Goal: Information Seeking & Learning: Learn about a topic

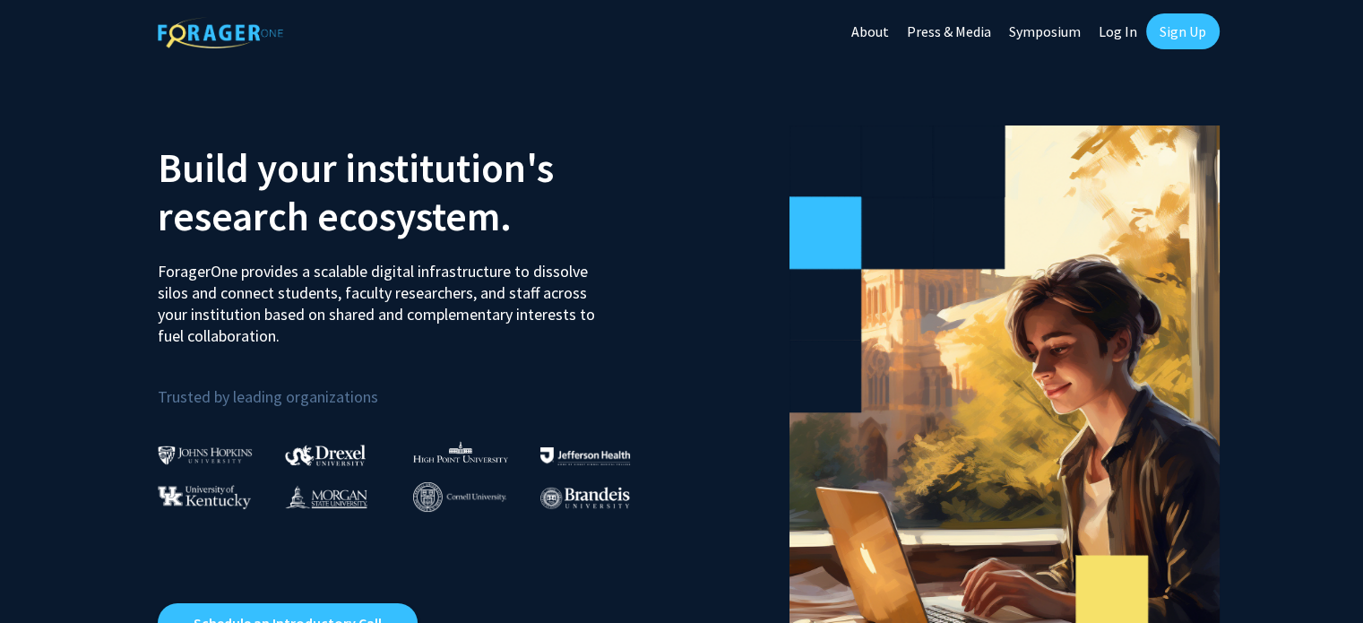
click at [1112, 21] on link "Log In" at bounding box center [1118, 31] width 56 height 63
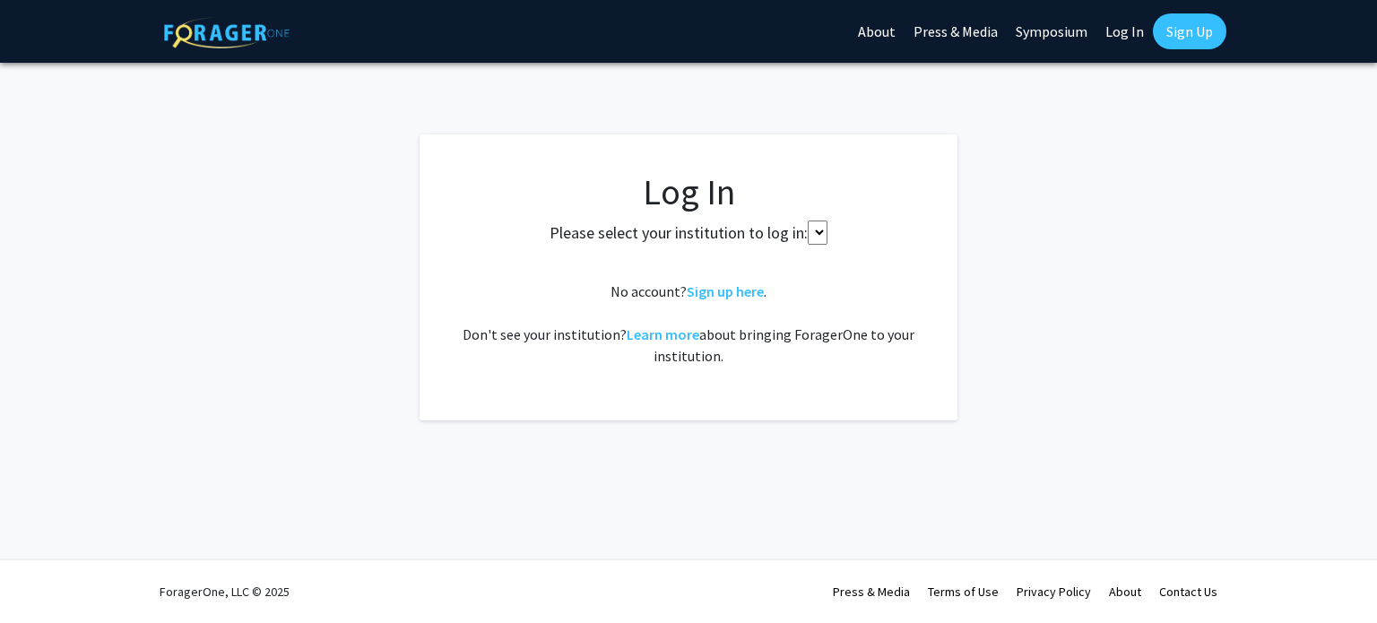
select select
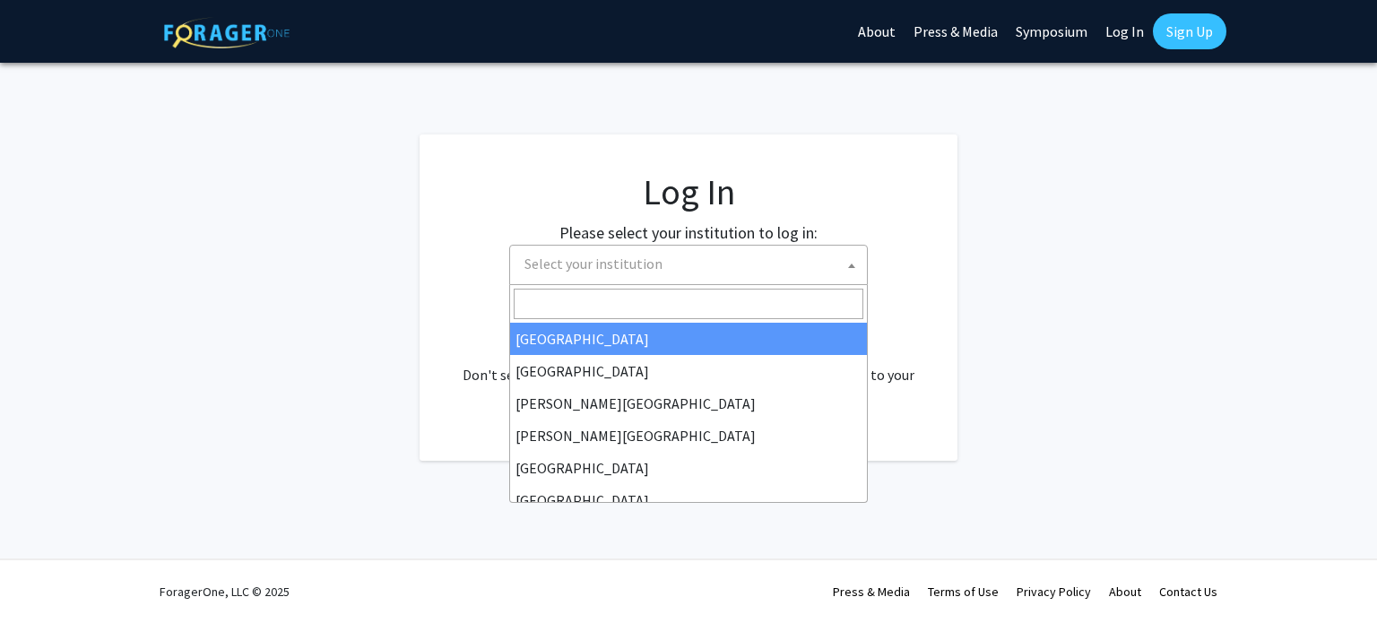
click at [692, 272] on span "Select your institution" at bounding box center [692, 264] width 350 height 37
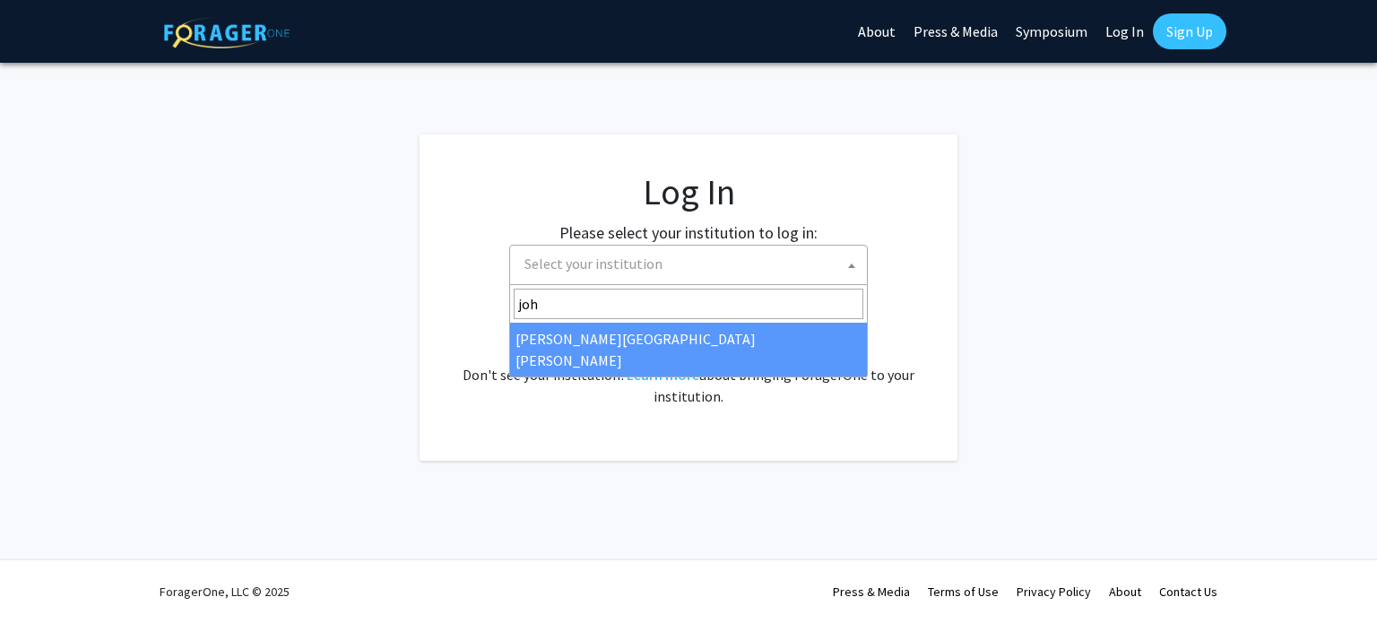
type input "joh"
select select "1"
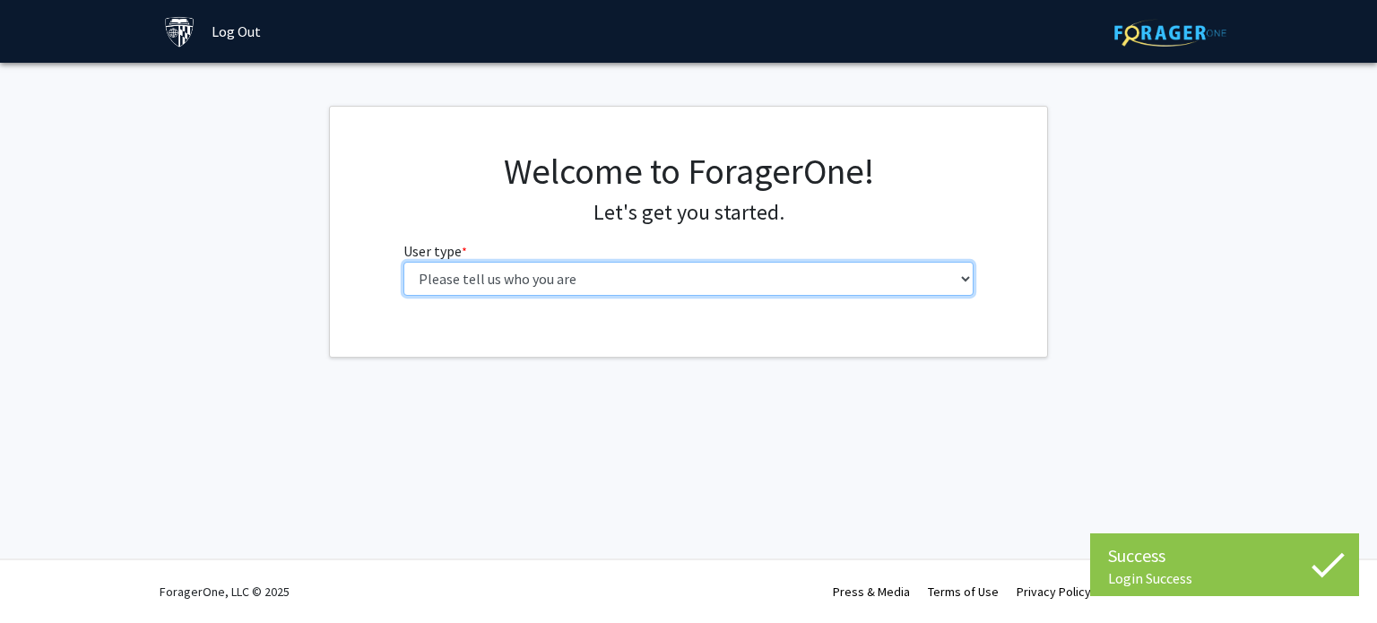
click at [505, 285] on select "Please tell us who you are Undergraduate Student Master's Student Doctoral Cand…" at bounding box center [688, 279] width 571 height 34
select select "1: undergrad"
click at [403, 262] on select "Please tell us who you are Undergraduate Student Master's Student Doctoral Cand…" at bounding box center [688, 279] width 571 height 34
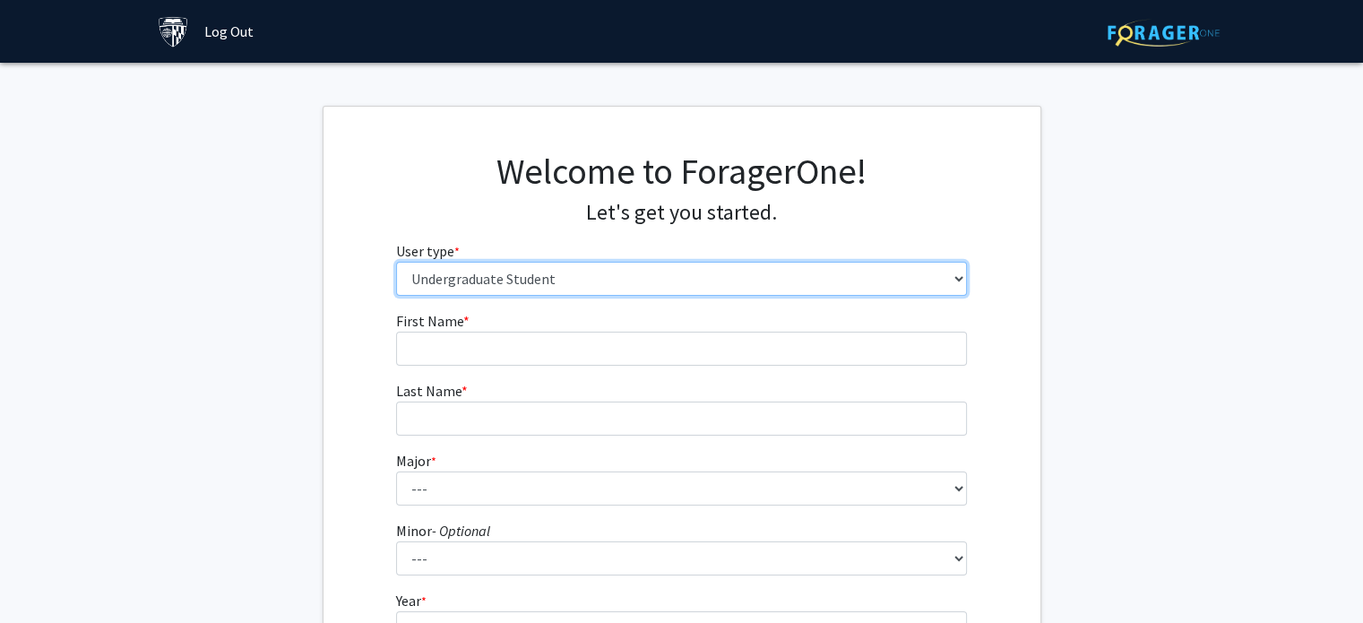
scroll to position [11, 0]
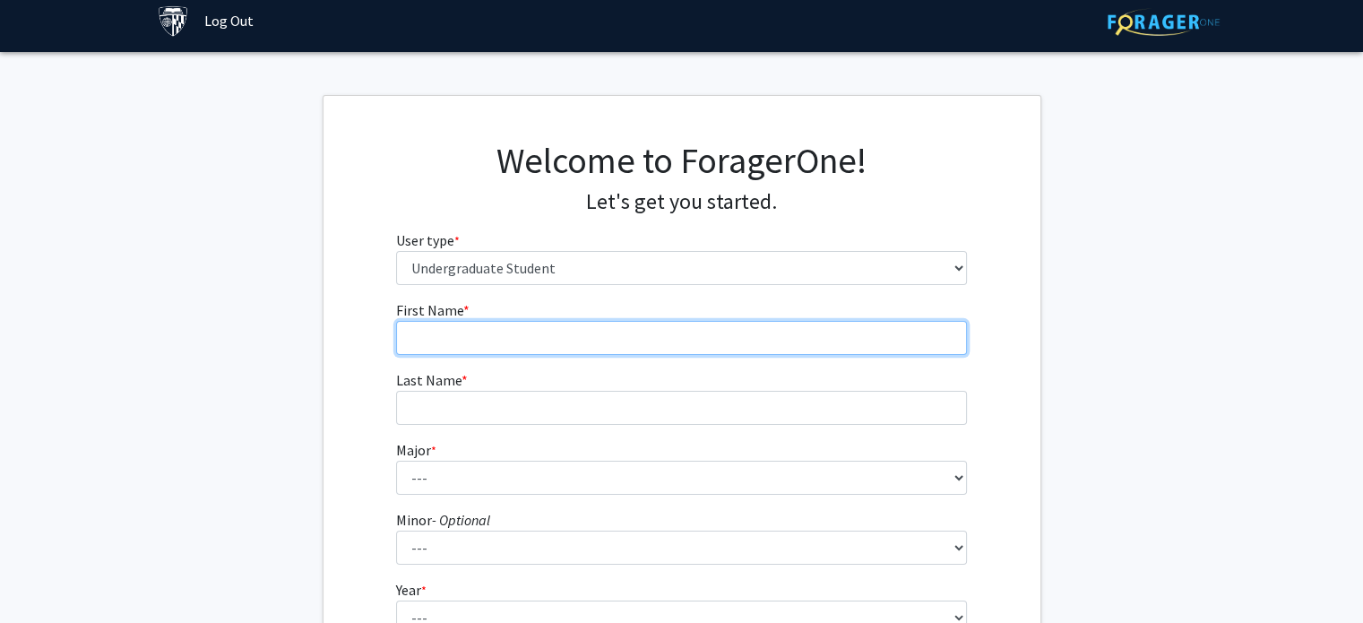
click at [488, 343] on input "First Name * required" at bounding box center [681, 338] width 571 height 34
type input "Hannah"
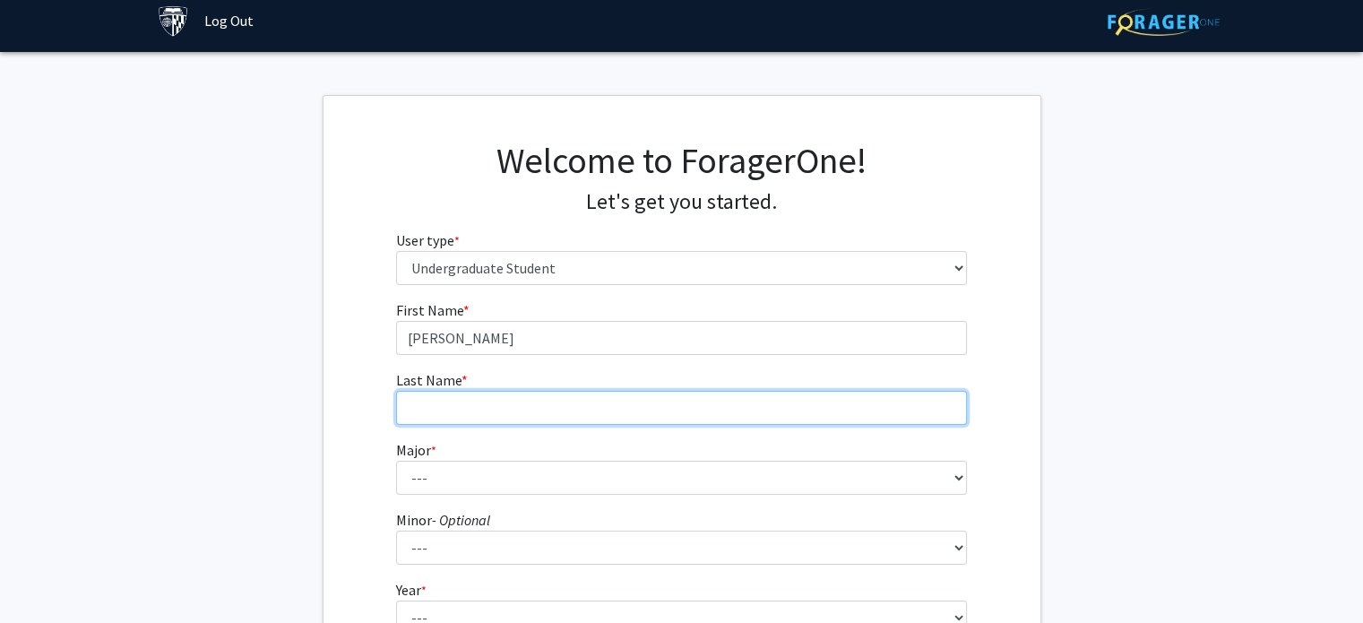
click at [445, 420] on input "Last Name * required" at bounding box center [681, 408] width 571 height 34
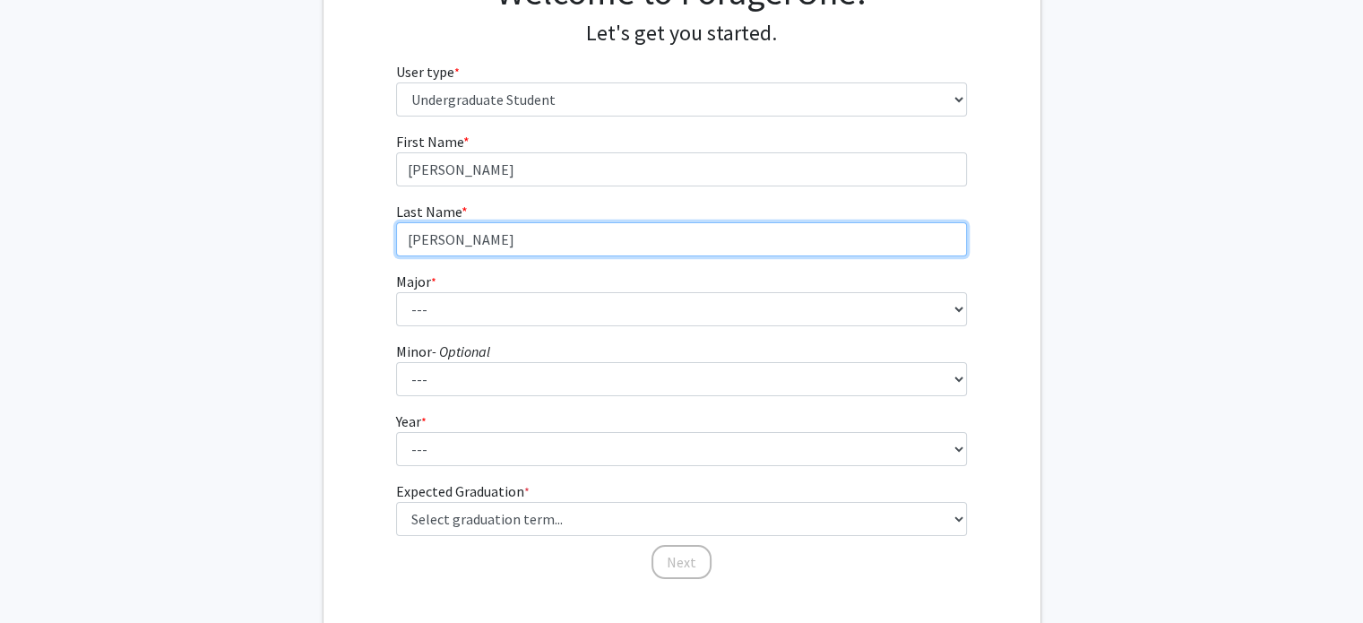
scroll to position [269, 0]
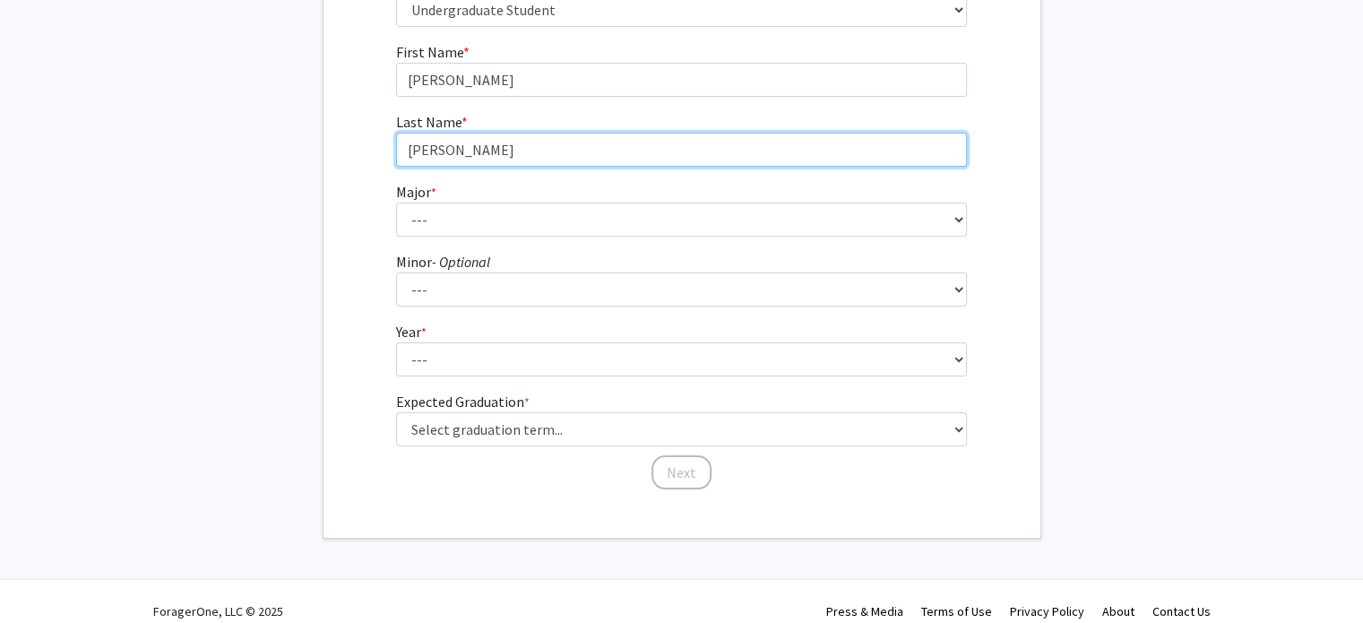
type input "Snyder"
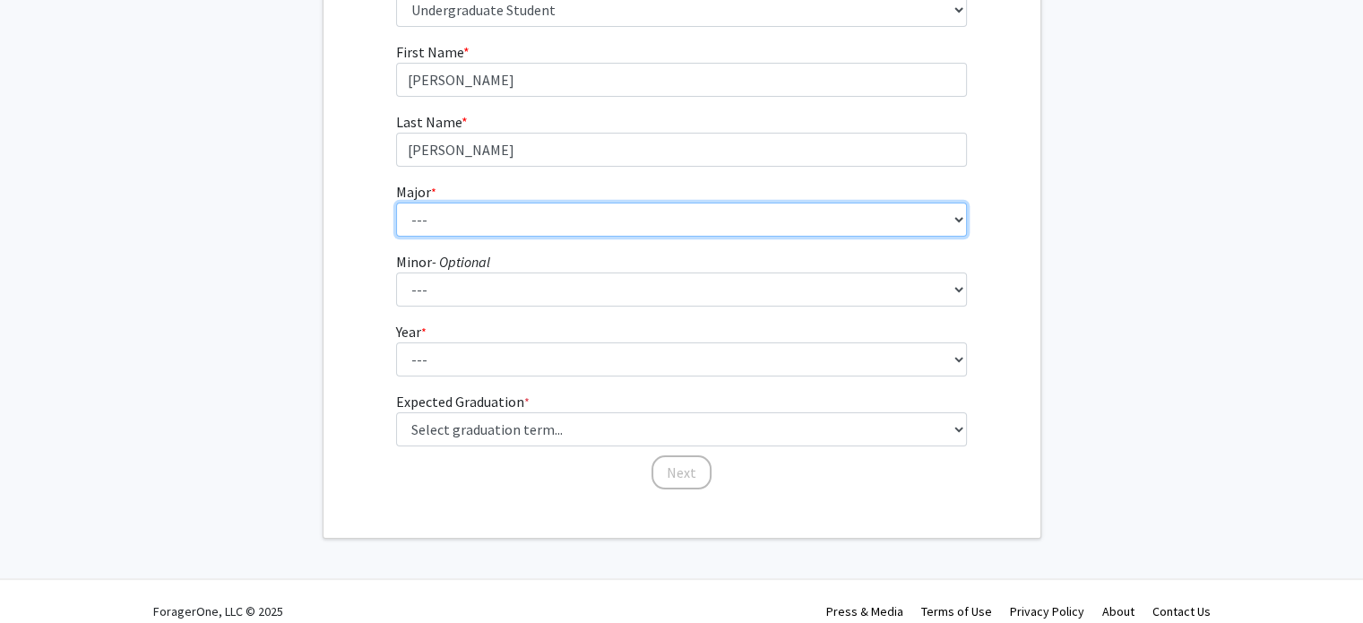
click at [421, 221] on select "--- Africana Studies Anthropology Applied Mathematics & Statistics Archaeology …" at bounding box center [681, 220] width 571 height 34
select select "41: 55"
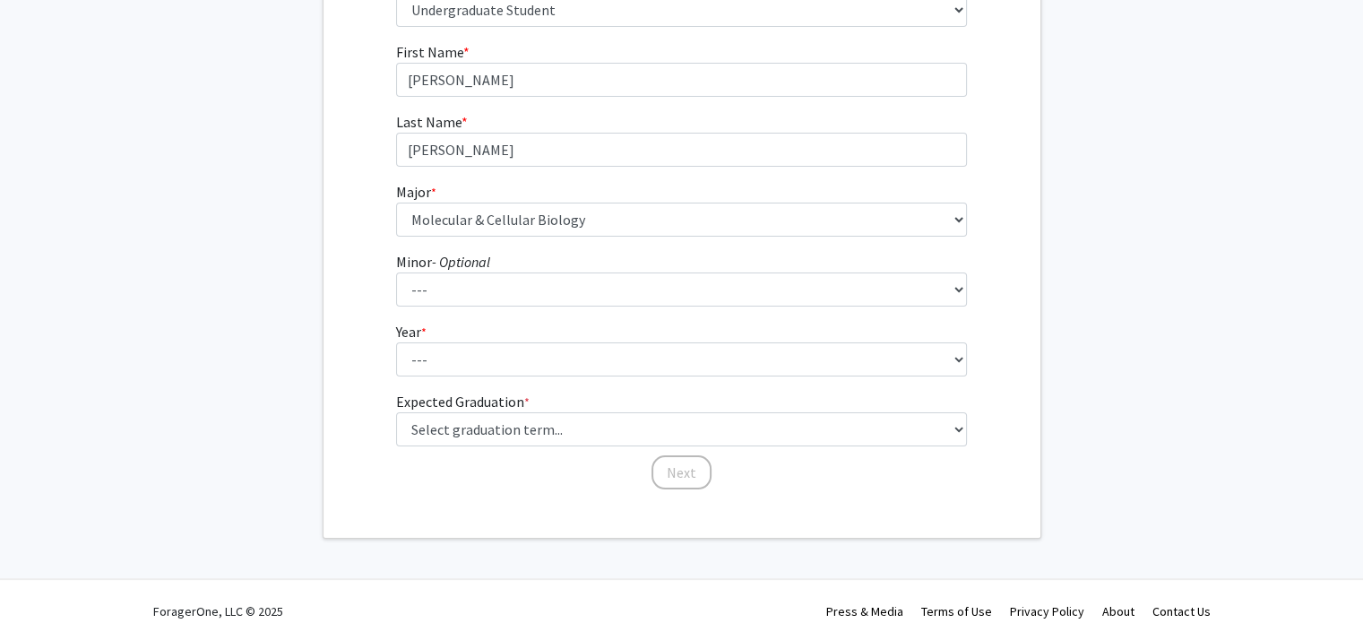
click at [334, 225] on div "First Name * required Hannah Last Name * required Snyder Major * required --- A…" at bounding box center [682, 266] width 717 height 450
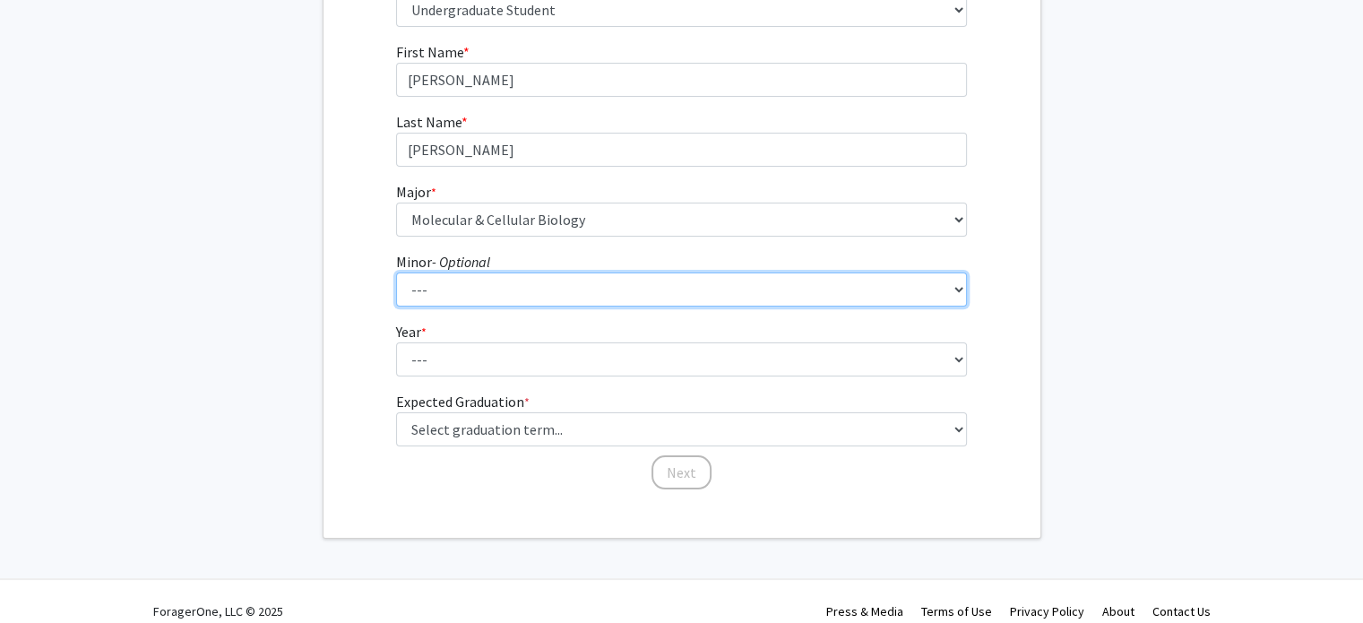
click at [430, 283] on select "--- Accounting and Financial Management Africana Studies Anthropology Applied M…" at bounding box center [681, 289] width 571 height 34
select select "20: 32"
click at [396, 272] on select "--- Accounting and Financial Management Africana Studies Anthropology Applied M…" at bounding box center [681, 289] width 571 height 34
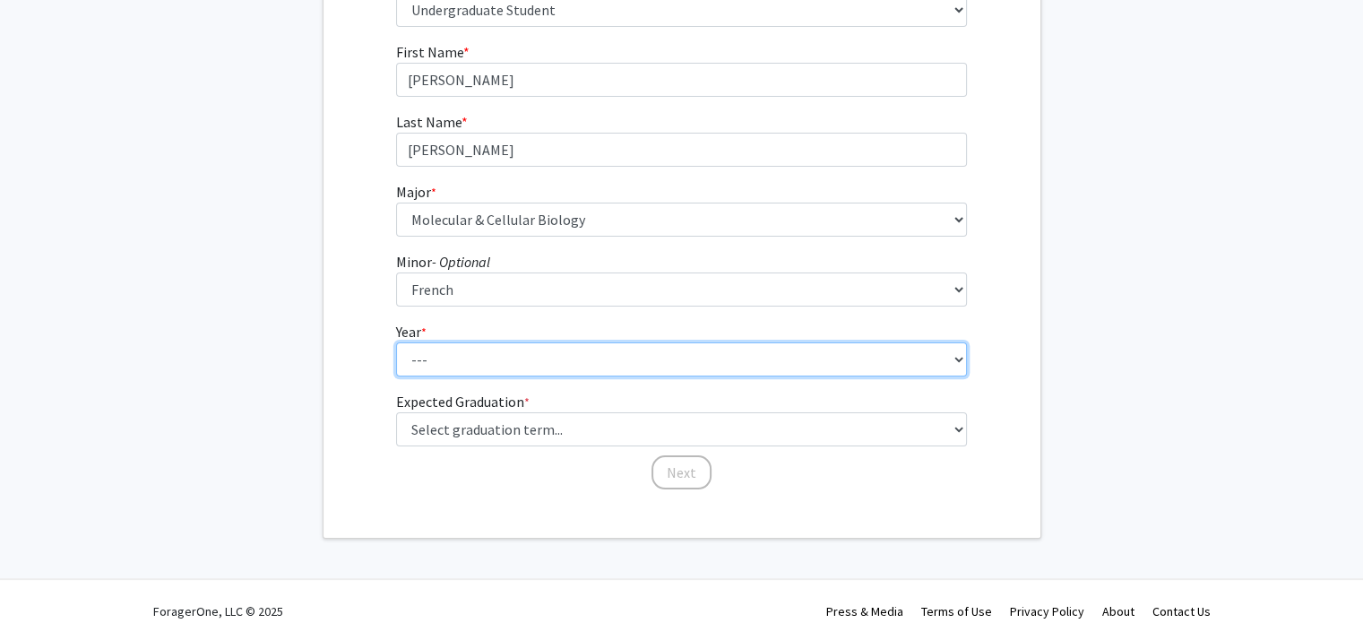
click at [410, 352] on select "--- First-year Sophomore Junior Senior Postbaccalaureate Certificate" at bounding box center [681, 359] width 571 height 34
select select "1: first-year"
click at [396, 342] on select "--- First-year Sophomore Junior Senior Postbaccalaureate Certificate" at bounding box center [681, 359] width 571 height 34
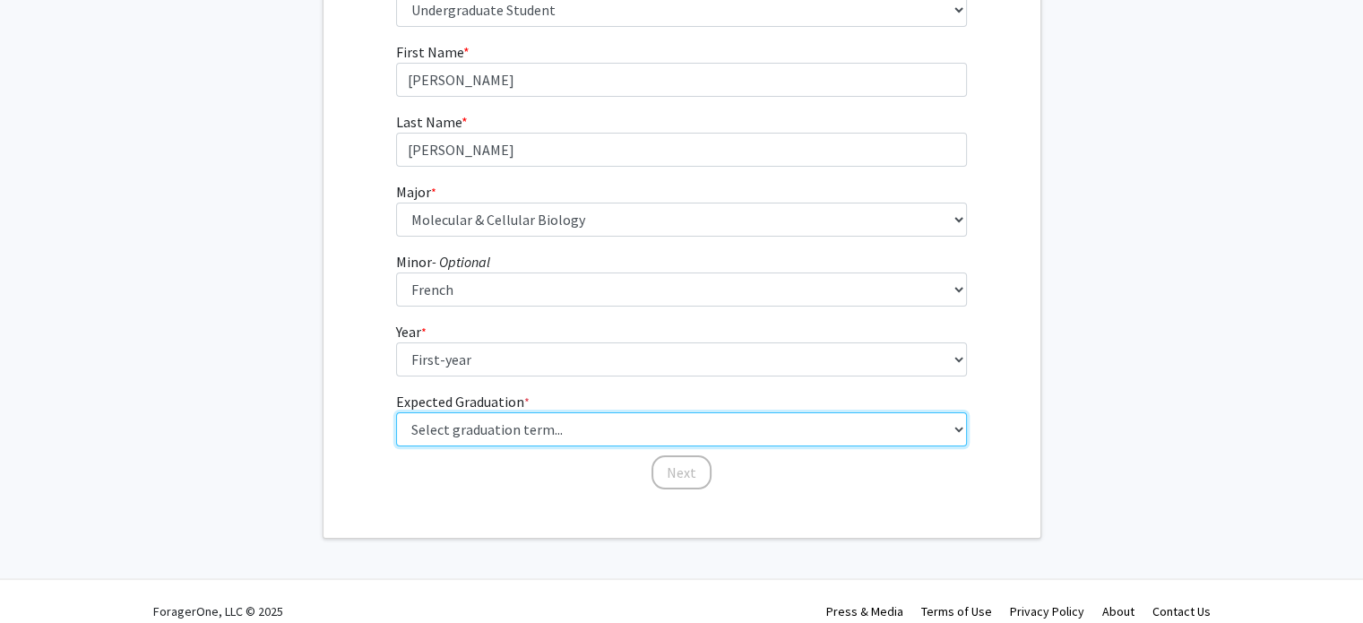
click at [449, 422] on select "Select graduation term... Spring 2025 Summer 2025 Fall 2025 Winter 2025 Spring …" at bounding box center [681, 429] width 571 height 34
select select "17: spring_2029"
click at [396, 412] on select "Select graduation term... Spring 2025 Summer 2025 Fall 2025 Winter 2025 Spring …" at bounding box center [681, 429] width 571 height 34
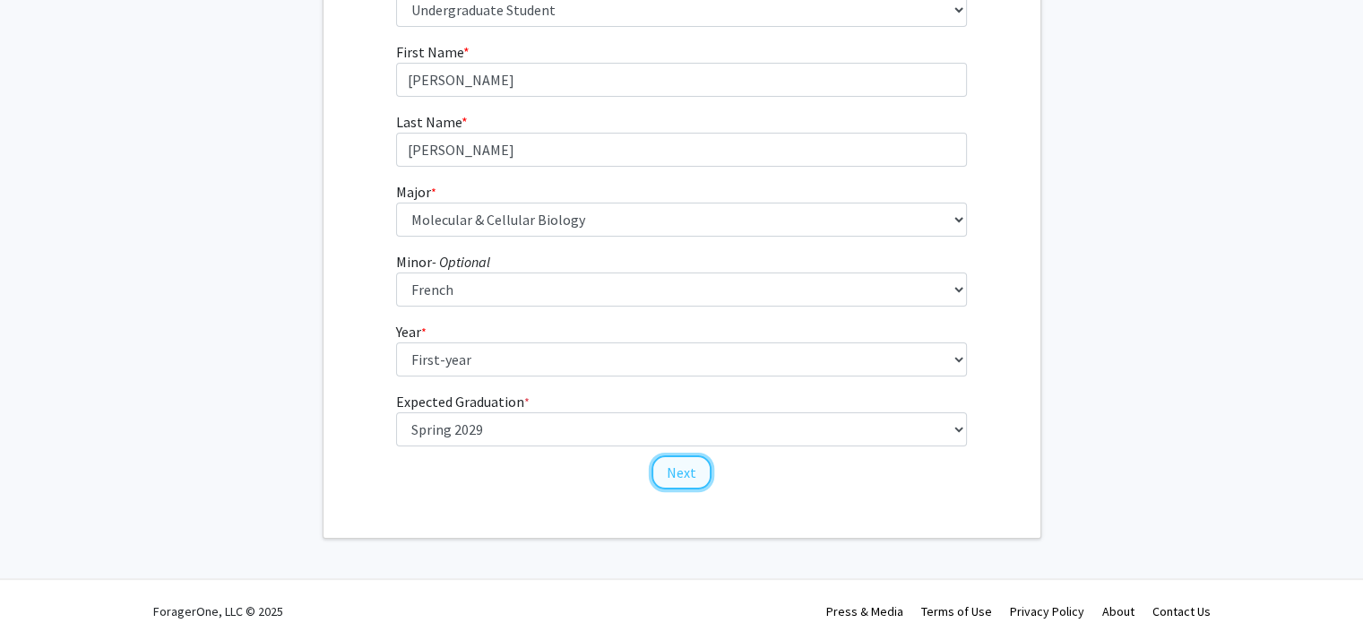
click at [667, 471] on button "Next" at bounding box center [682, 472] width 60 height 34
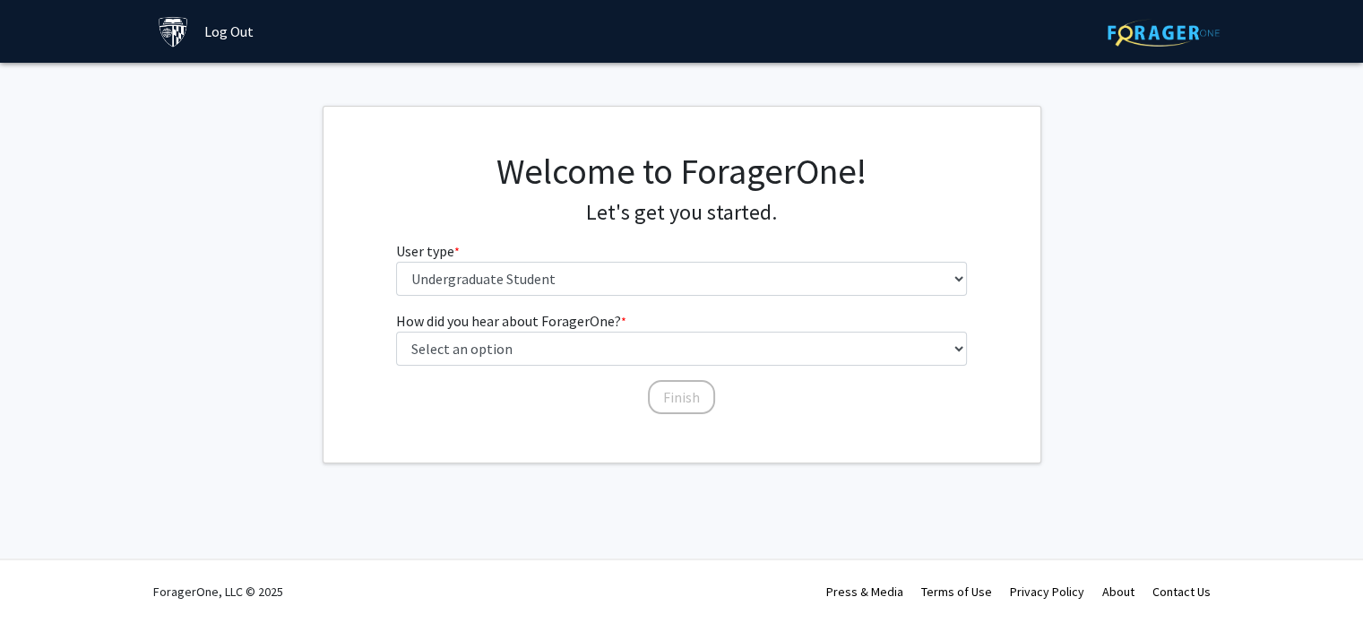
scroll to position [0, 0]
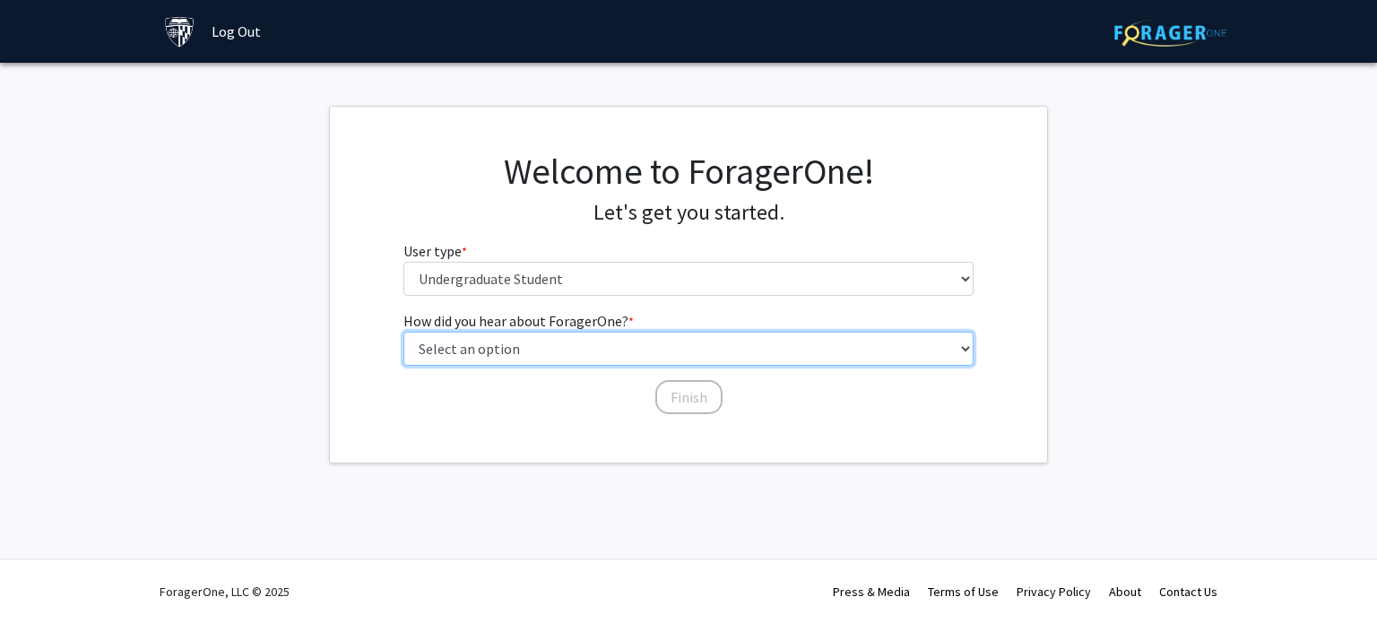
click at [502, 346] on select "Select an option Peer/student recommendation Faculty/staff recommendation Unive…" at bounding box center [688, 349] width 571 height 34
select select "2: faculty_recommendation"
click at [403, 332] on select "Select an option Peer/student recommendation Faculty/staff recommendation Unive…" at bounding box center [688, 349] width 571 height 34
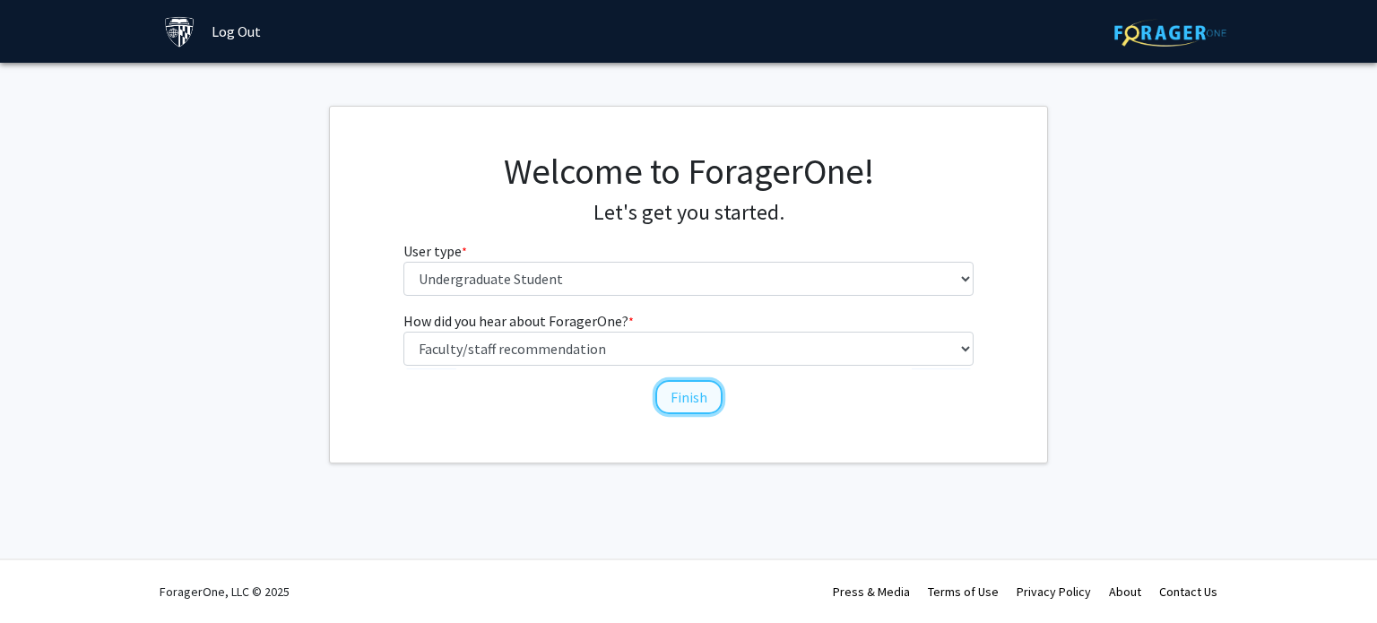
click at [690, 400] on button "Finish" at bounding box center [688, 397] width 67 height 34
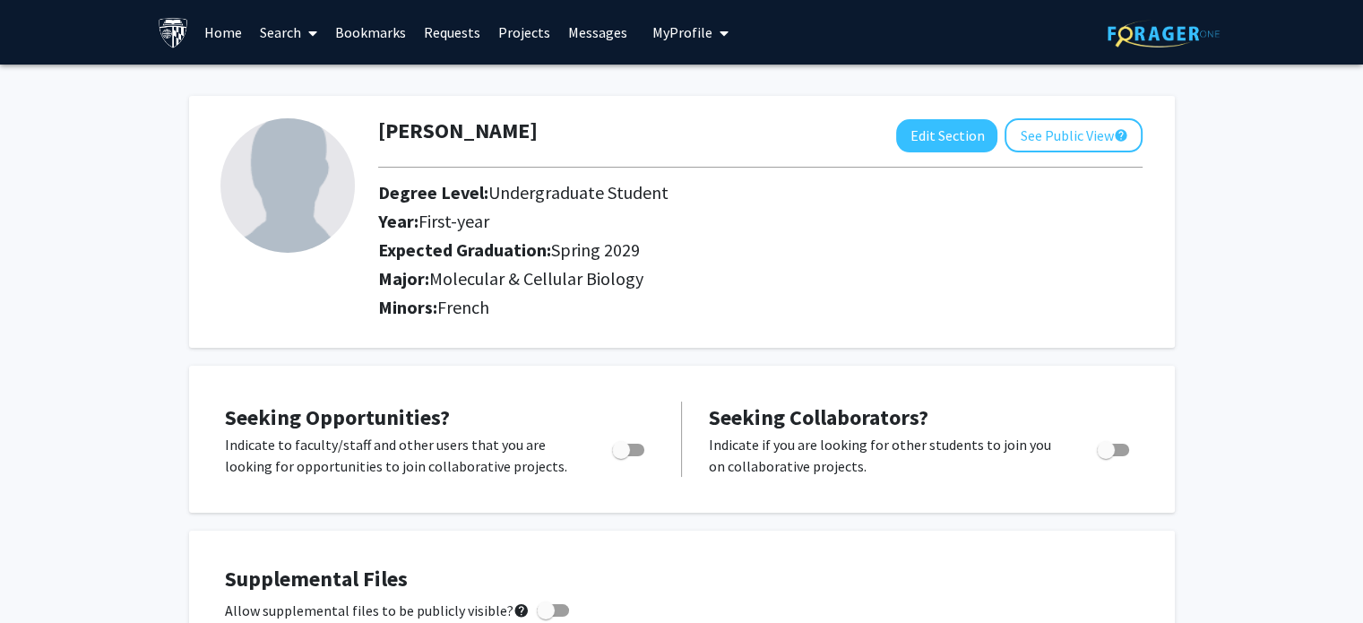
click at [685, 36] on span "My Profile" at bounding box center [682, 32] width 60 height 18
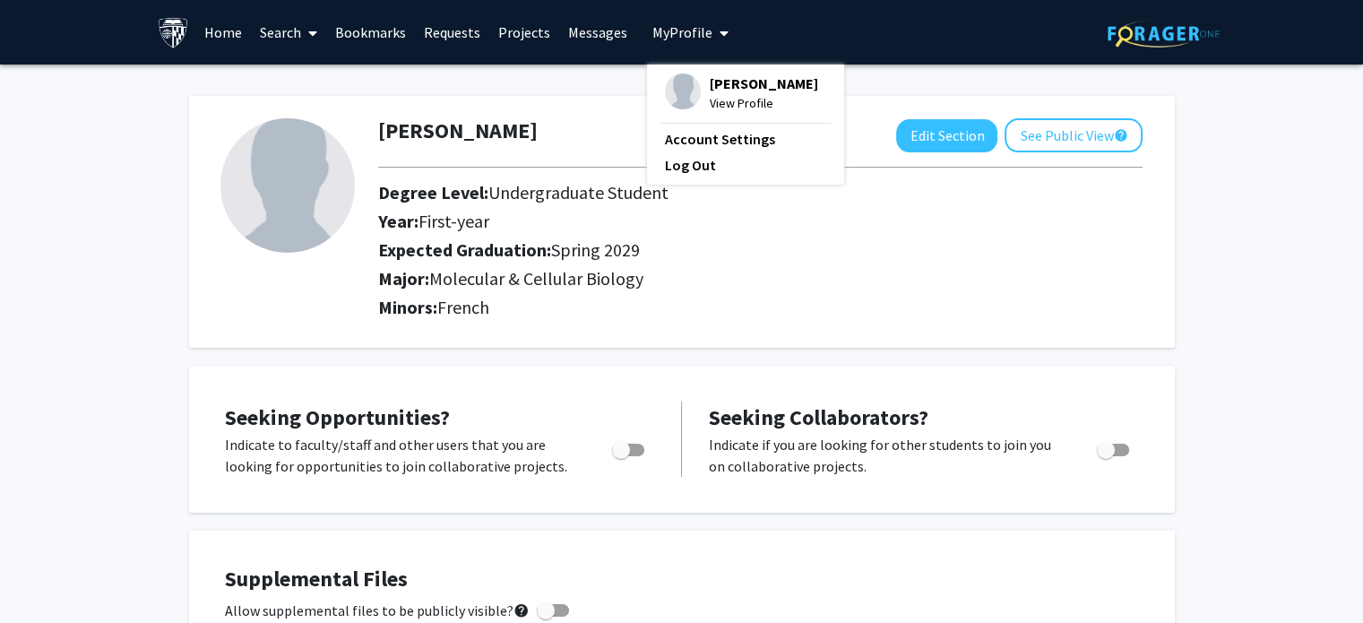
click at [212, 32] on link "Home" at bounding box center [223, 32] width 56 height 63
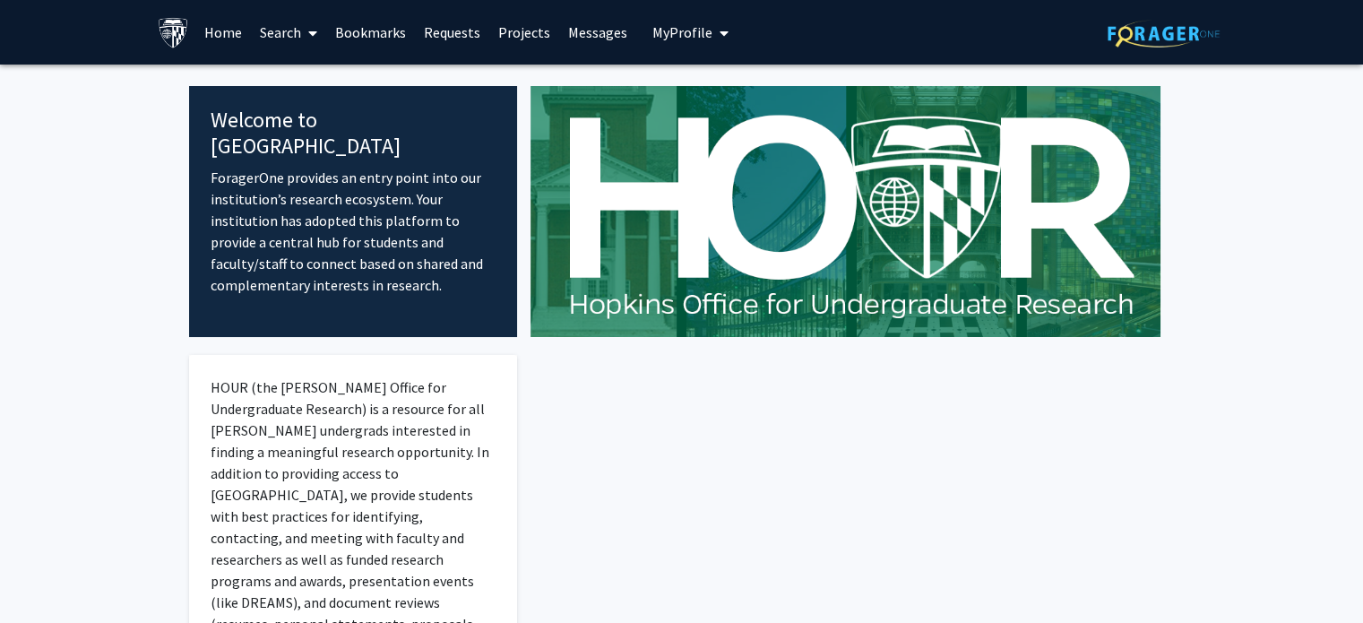
click at [298, 26] on link "Search" at bounding box center [288, 32] width 75 height 63
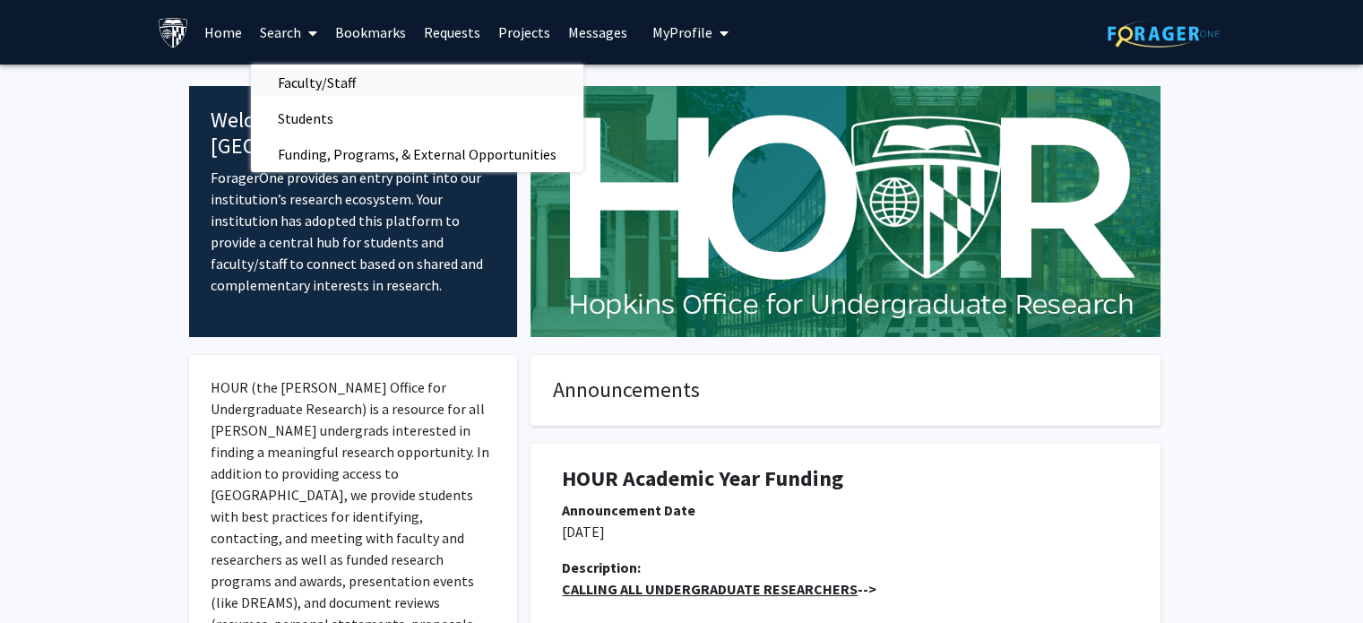
click at [335, 80] on span "Faculty/Staff" at bounding box center [317, 83] width 132 height 36
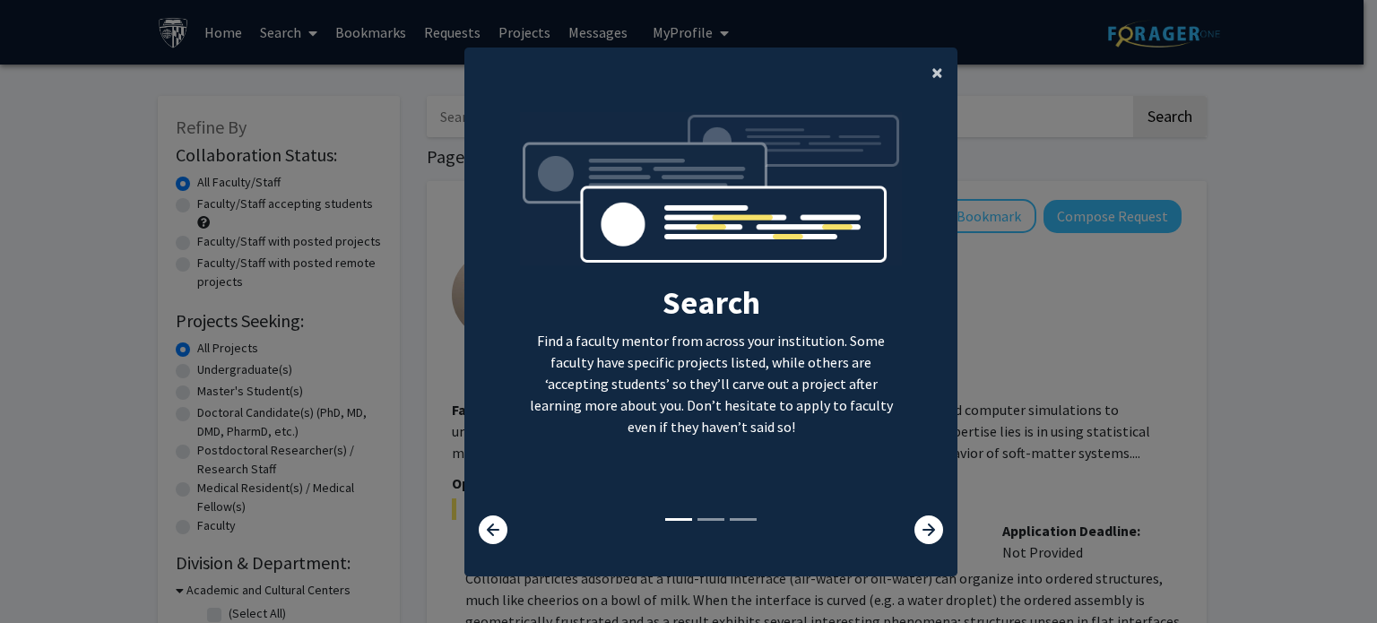
click at [934, 77] on span "×" at bounding box center [937, 72] width 12 height 28
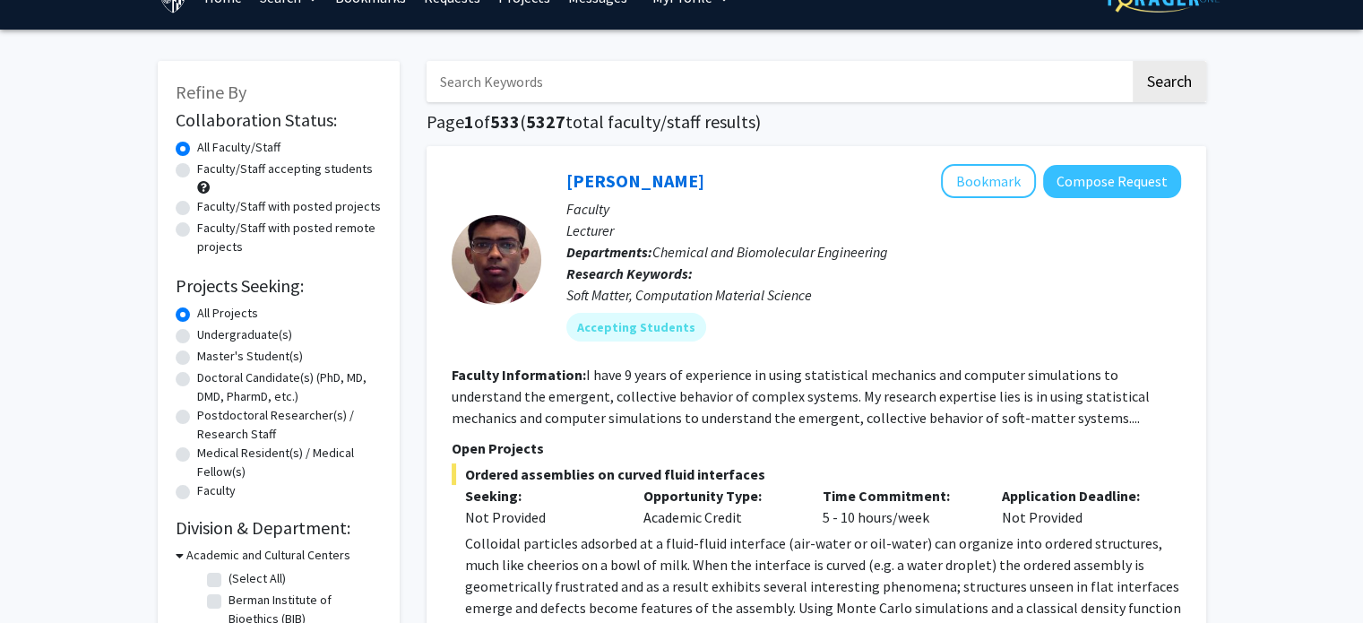
scroll to position [22, 0]
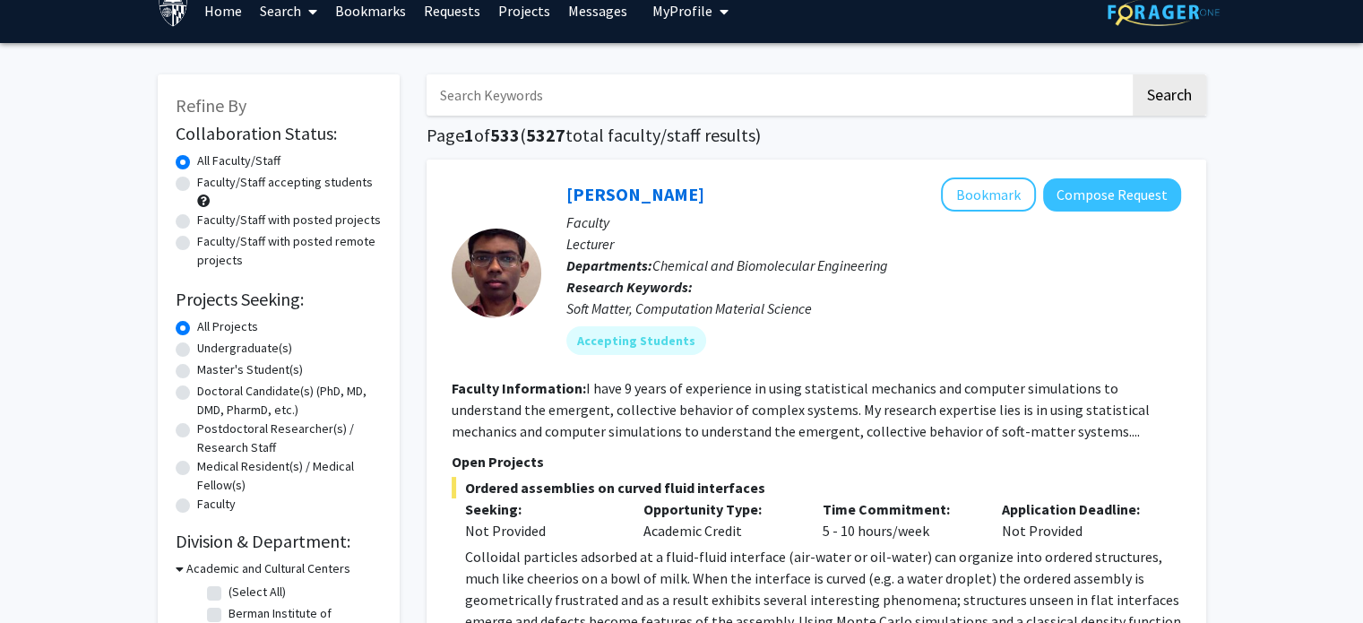
click at [509, 95] on input "Search Keywords" at bounding box center [779, 94] width 704 height 41
click at [1166, 94] on button "Search" at bounding box center [1169, 94] width 73 height 41
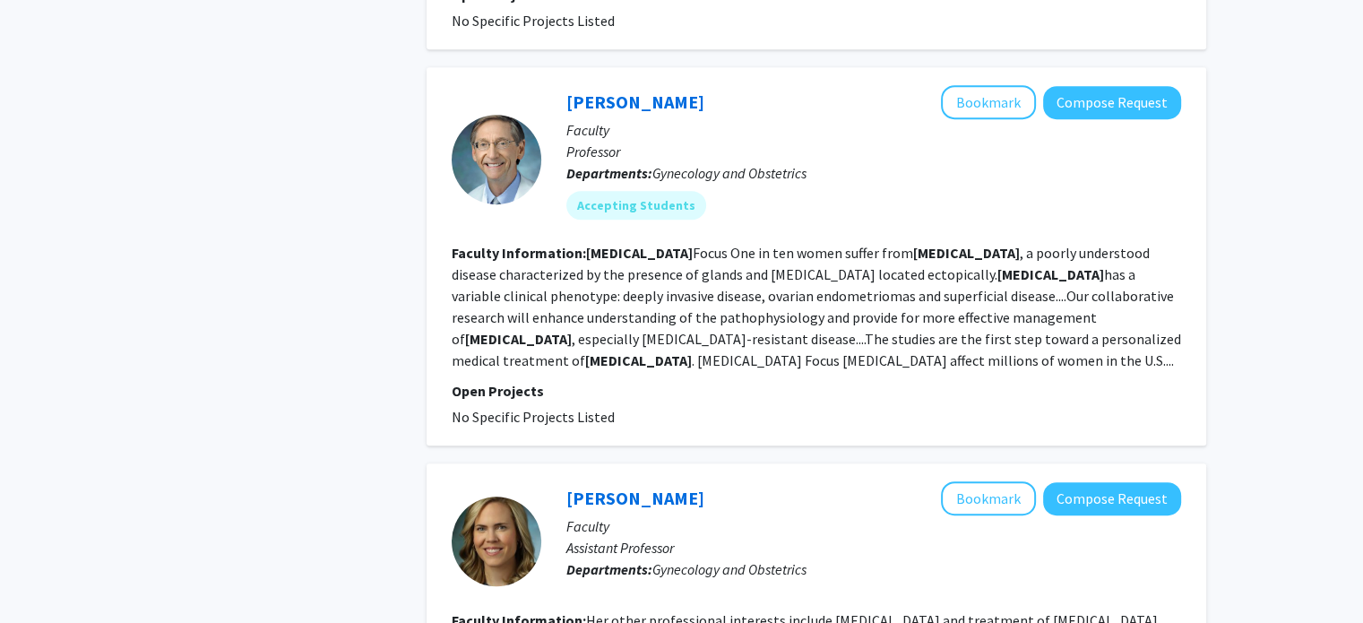
scroll to position [828, 0]
click at [989, 84] on button "Bookmark" at bounding box center [988, 101] width 95 height 34
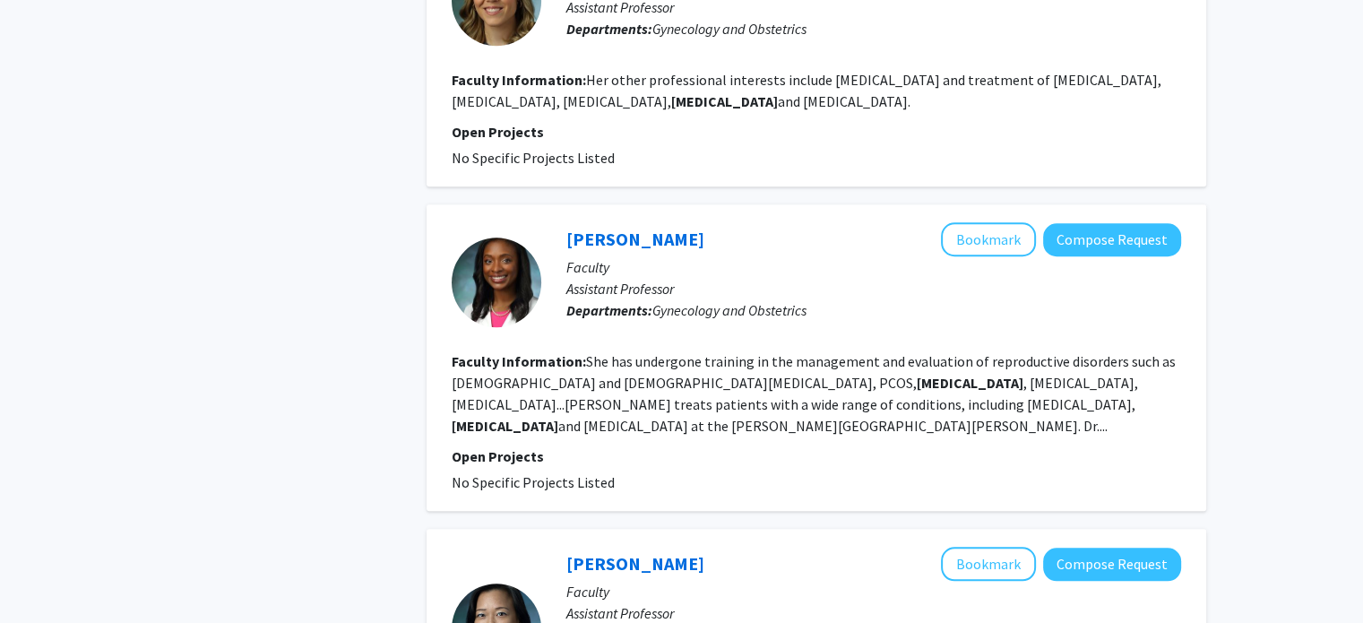
scroll to position [1369, 0]
click at [967, 221] on button "Bookmark" at bounding box center [988, 238] width 95 height 34
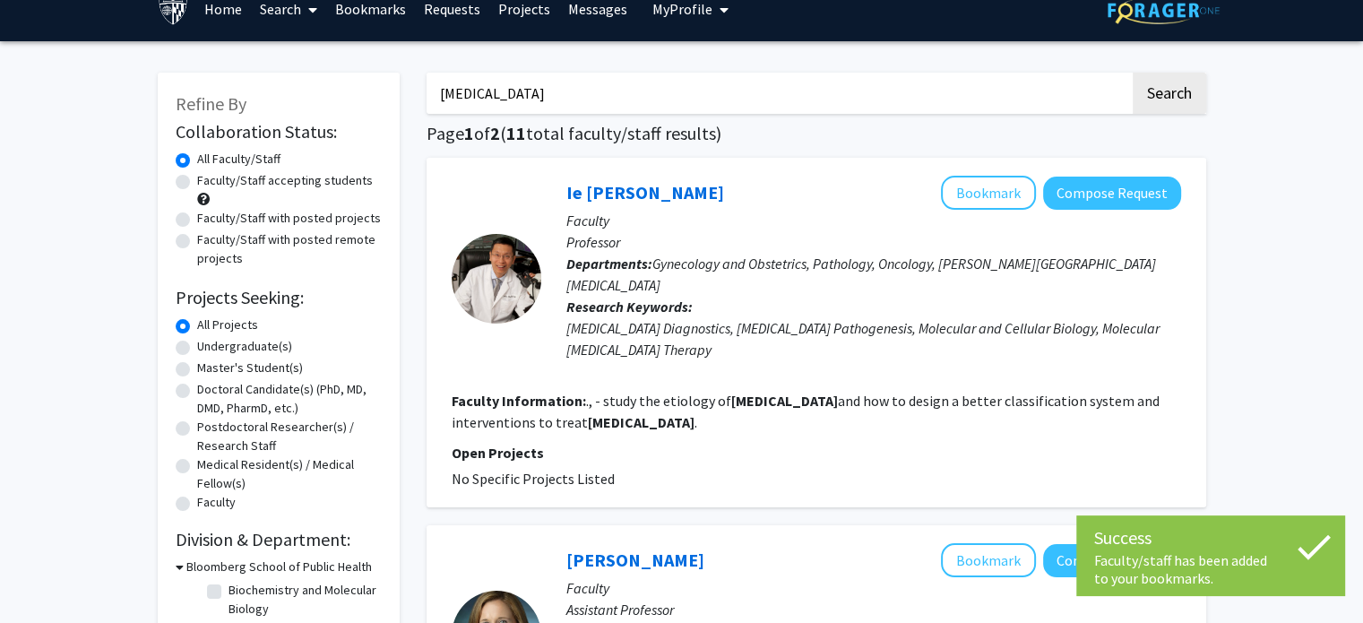
scroll to position [0, 0]
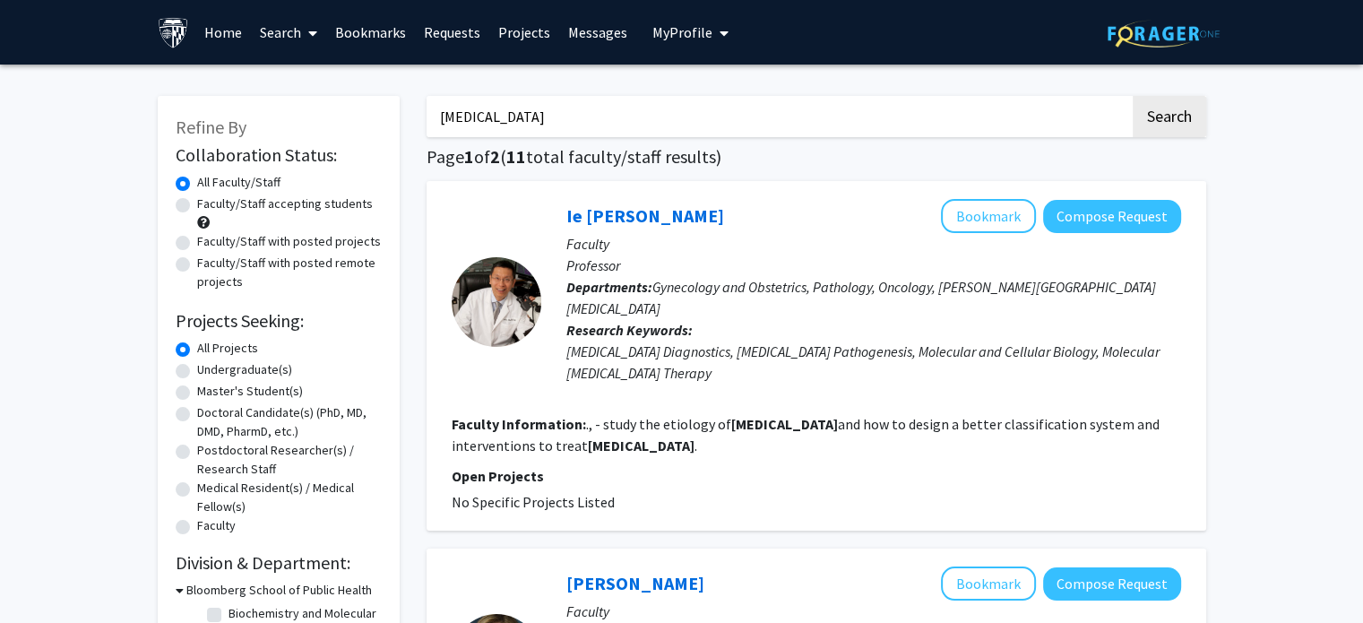
drag, startPoint x: 552, startPoint y: 118, endPoint x: 381, endPoint y: 101, distance: 172.0
type input "psoriasis"
click at [1133, 96] on button "Search" at bounding box center [1169, 116] width 73 height 41
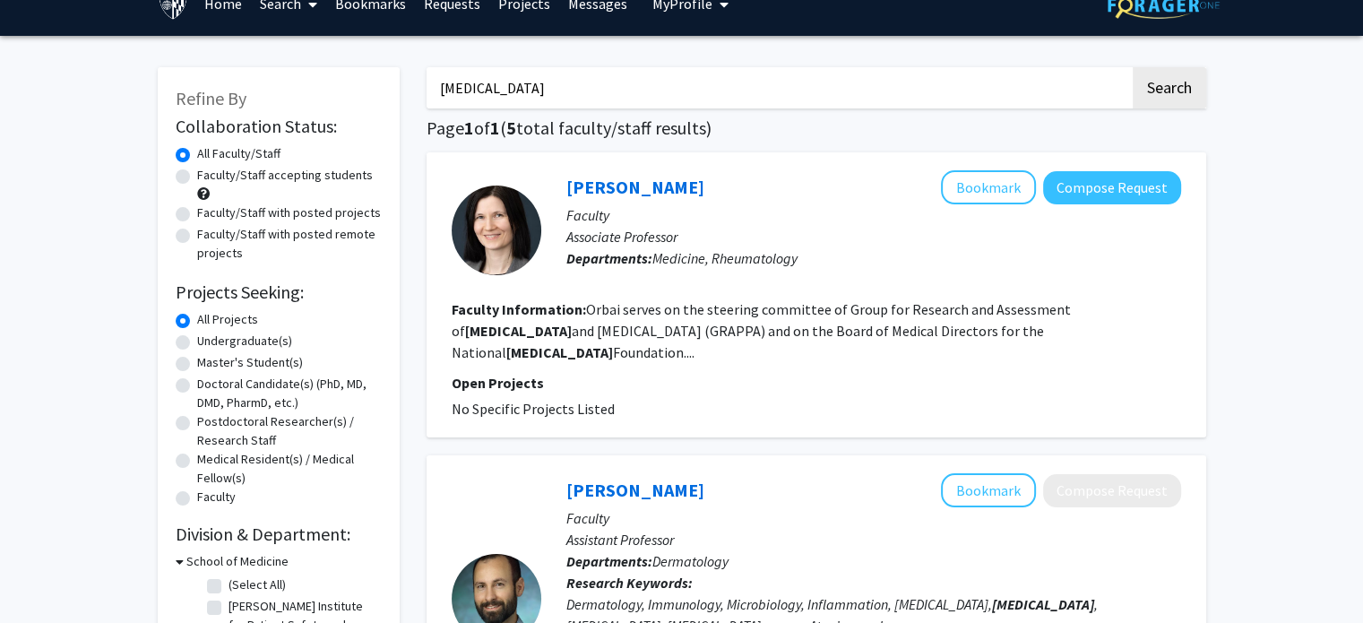
scroll to position [32, 0]
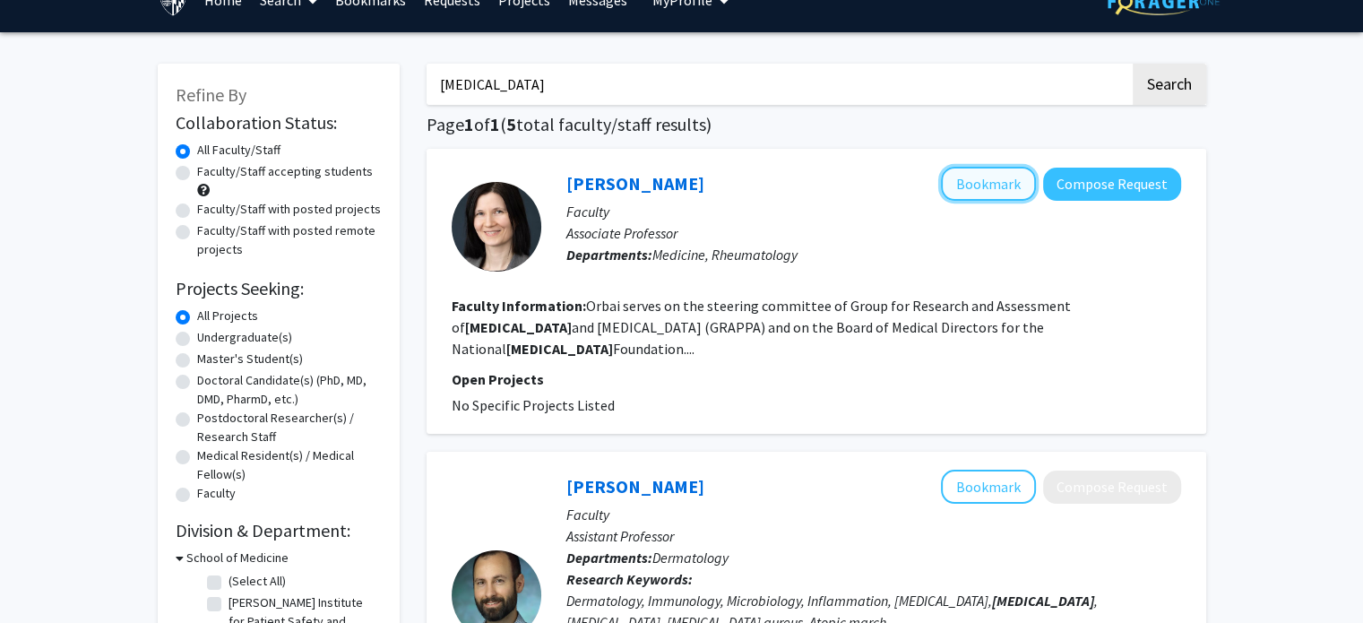
click at [975, 187] on button "Bookmark" at bounding box center [988, 184] width 95 height 34
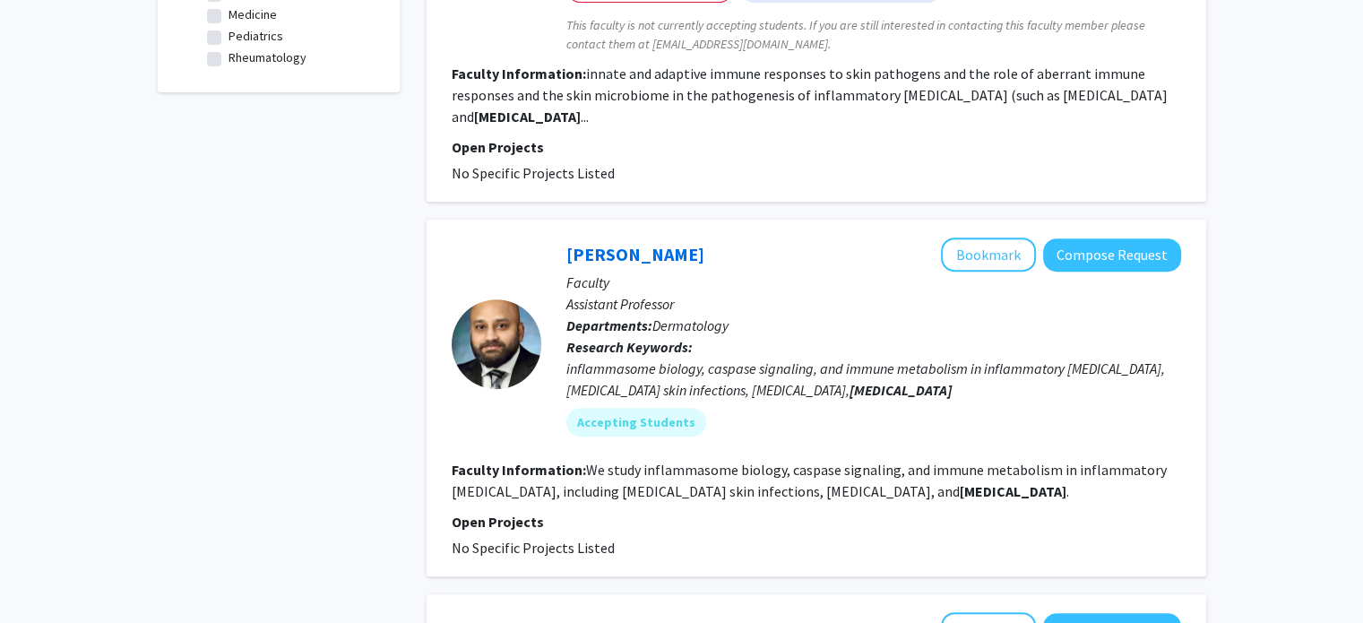
scroll to position [699, 0]
click at [995, 240] on button "Bookmark" at bounding box center [988, 254] width 95 height 34
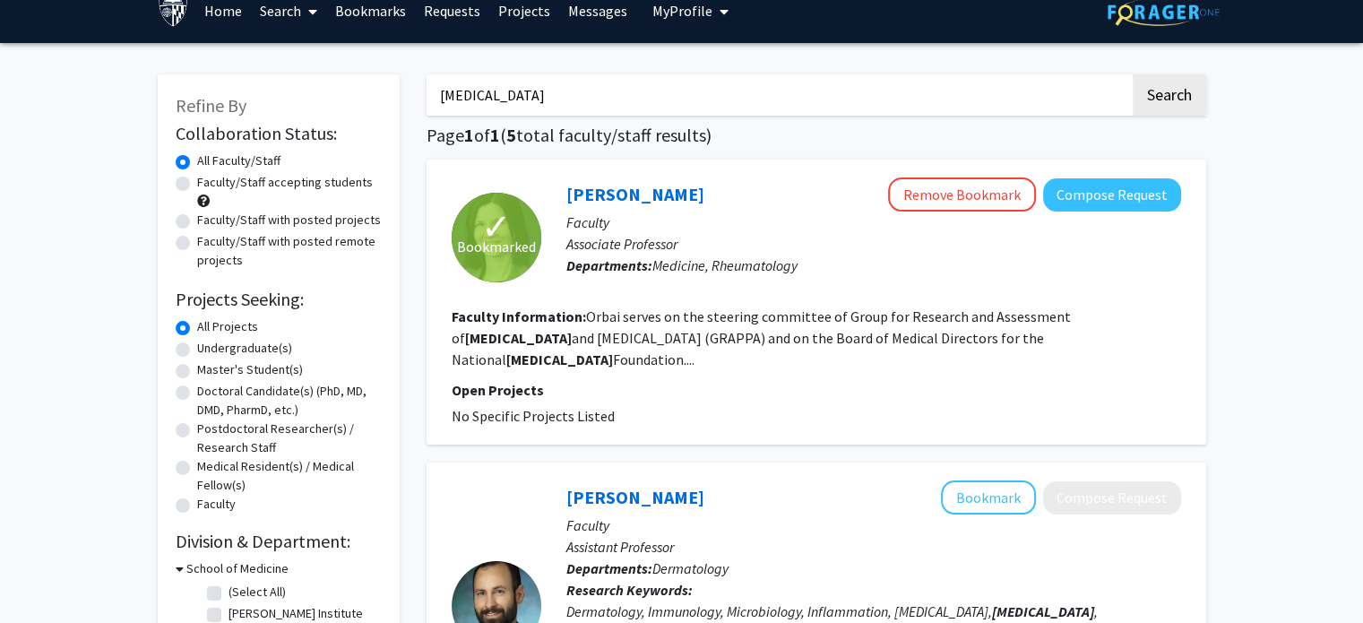
scroll to position [0, 0]
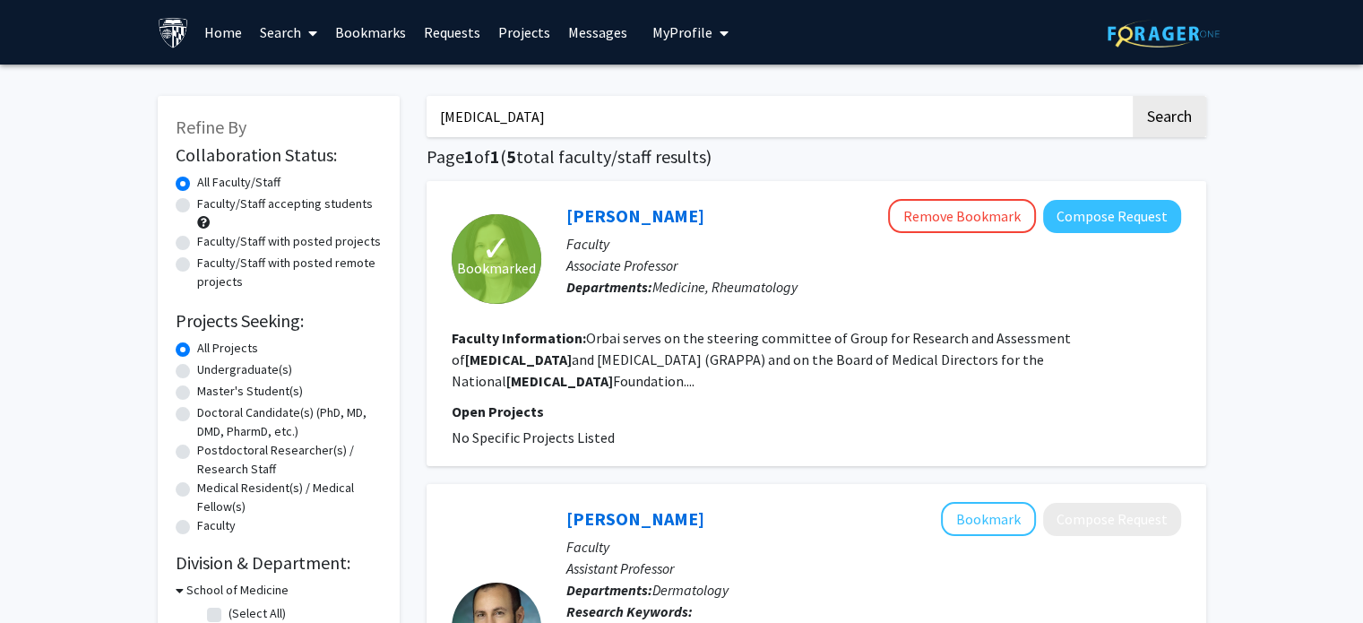
drag, startPoint x: 535, startPoint y: 127, endPoint x: 384, endPoint y: 110, distance: 151.5
click at [1133, 96] on button "Search" at bounding box center [1169, 116] width 73 height 41
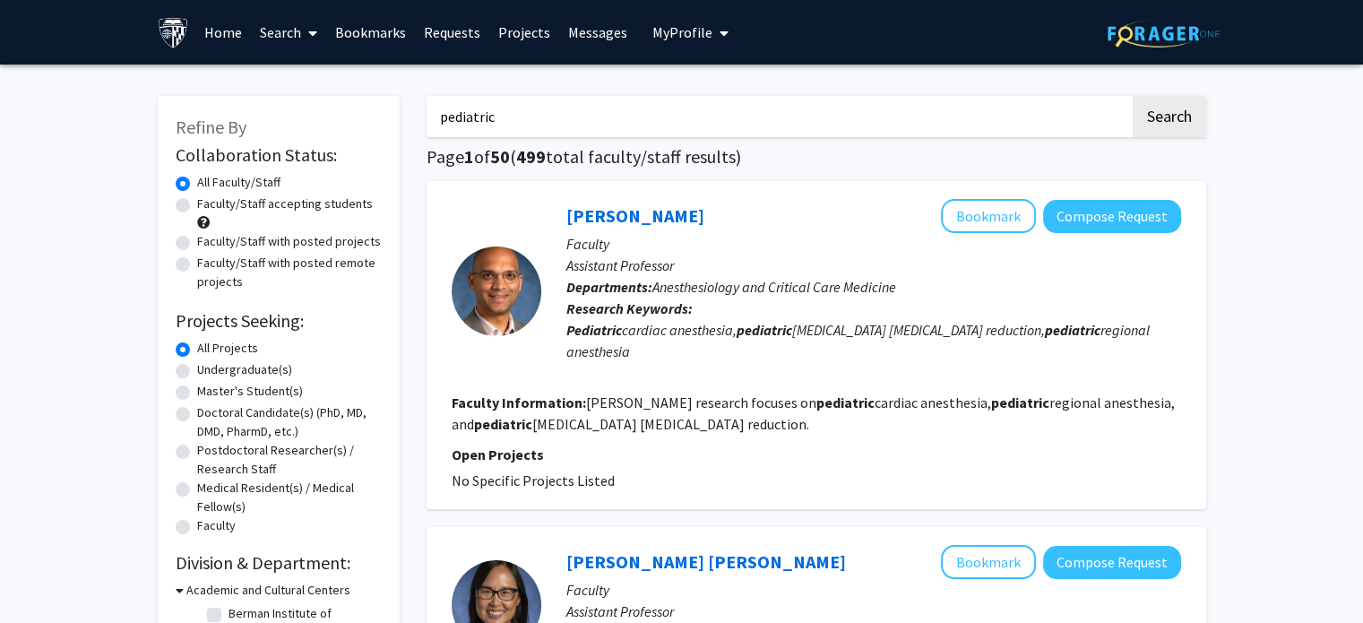
drag, startPoint x: 695, startPoint y: 117, endPoint x: 389, endPoint y: 98, distance: 306.2
click at [1133, 96] on button "Search" at bounding box center [1169, 116] width 73 height 41
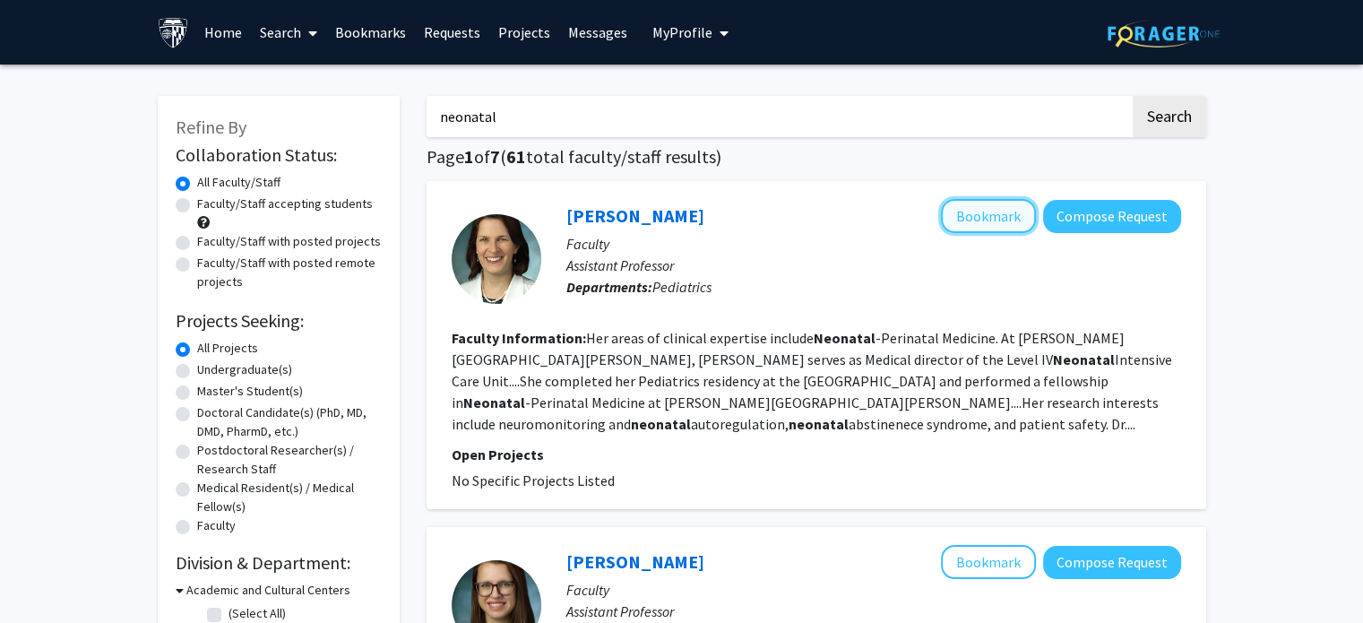
click at [997, 219] on button "Bookmark" at bounding box center [988, 216] width 95 height 34
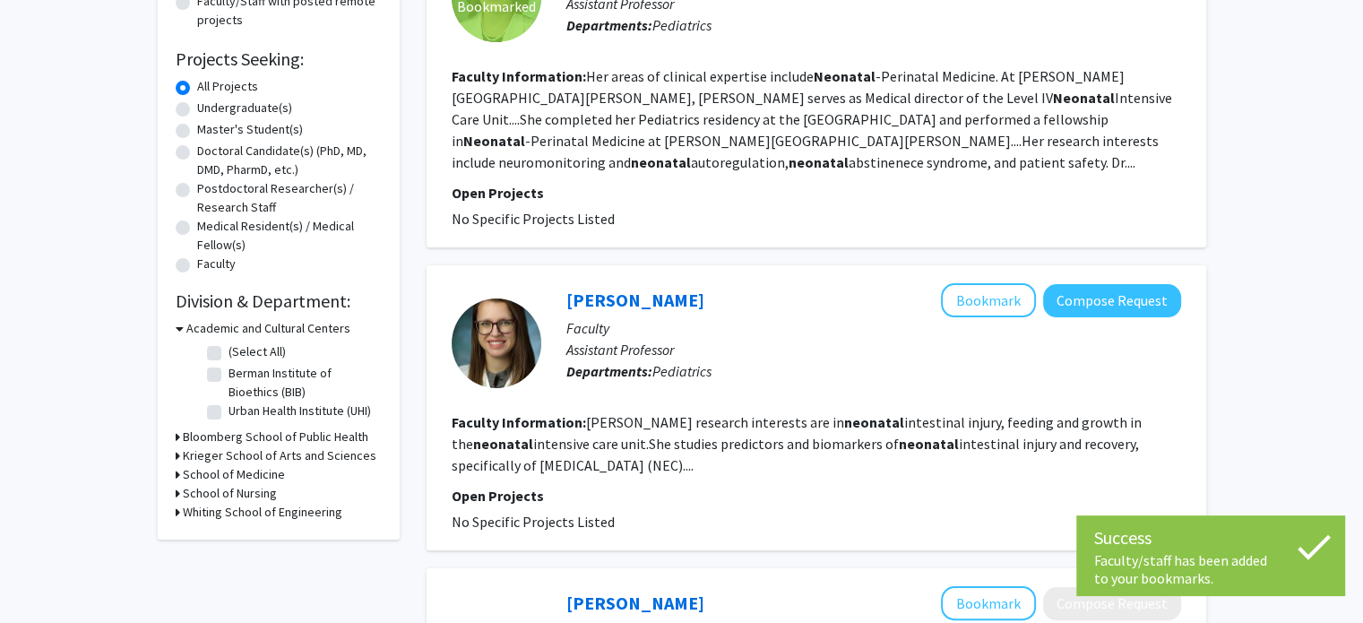
scroll to position [269, 0]
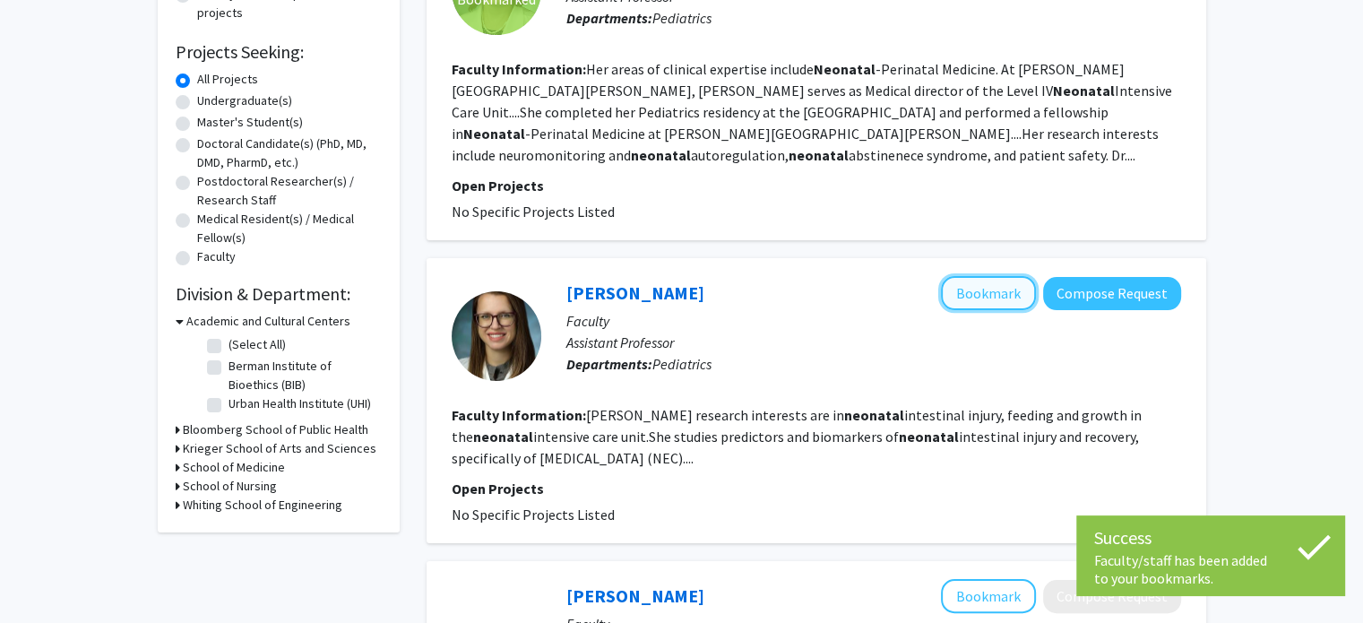
click at [968, 289] on button "Bookmark" at bounding box center [988, 293] width 95 height 34
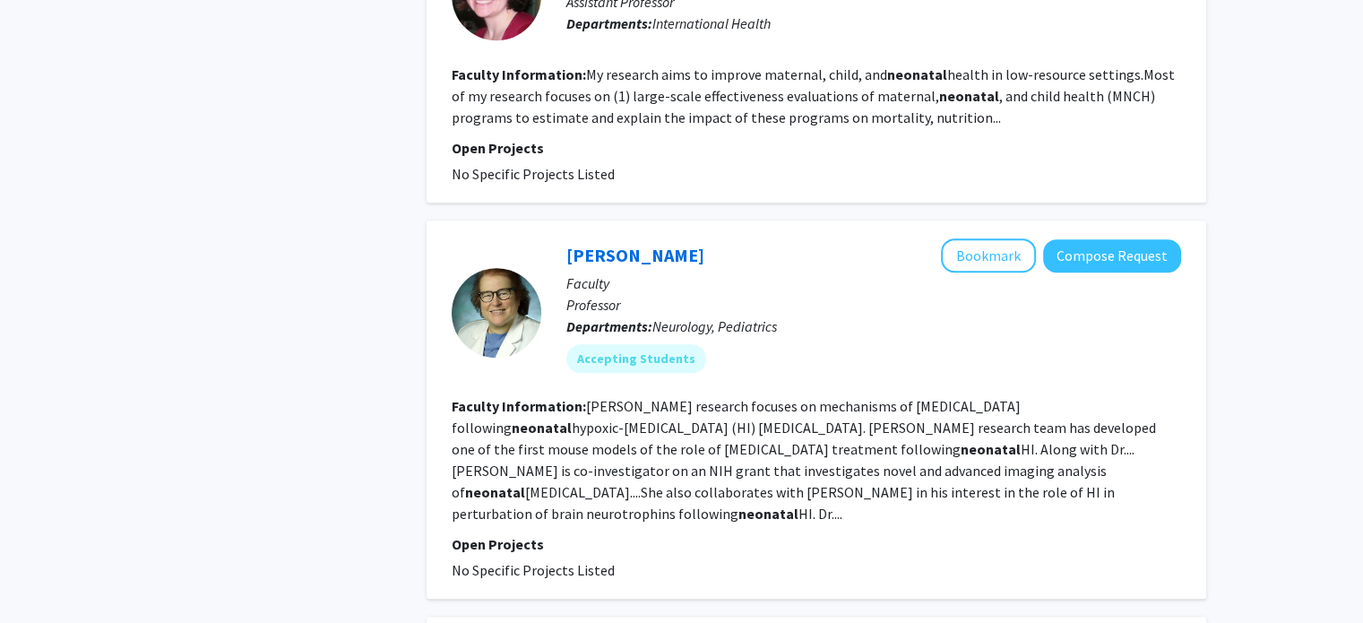
scroll to position [1326, 0]
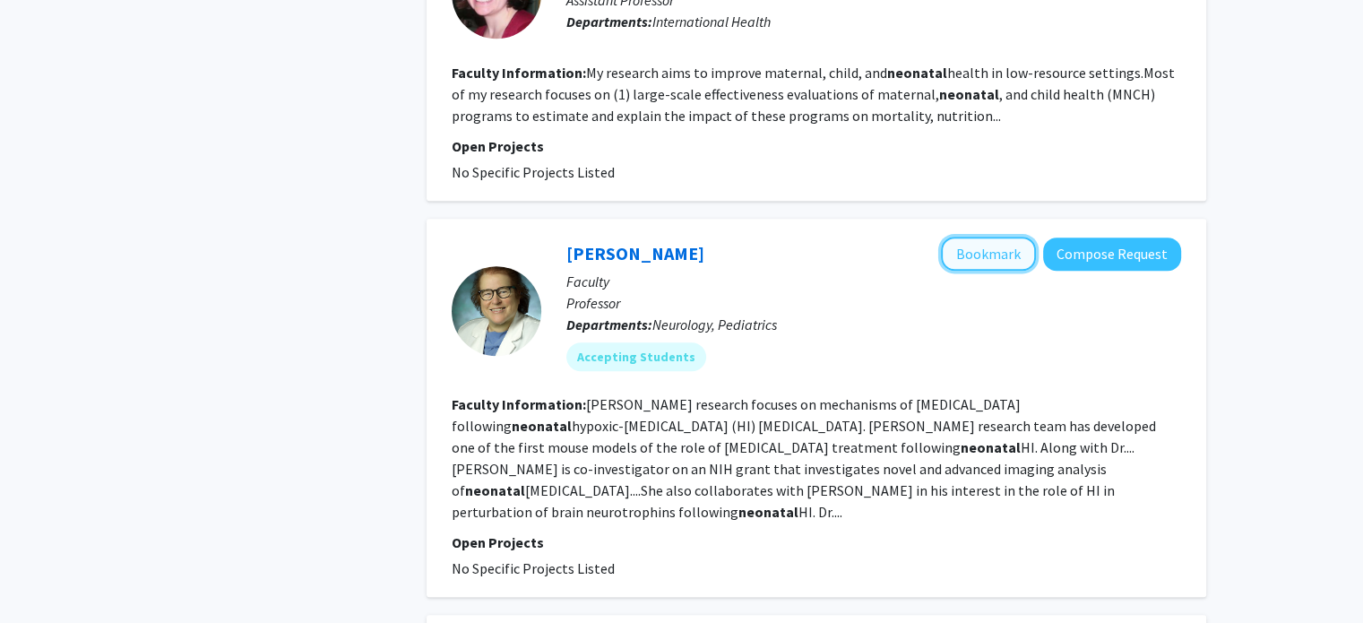
click at [984, 243] on button "Bookmark" at bounding box center [988, 254] width 95 height 34
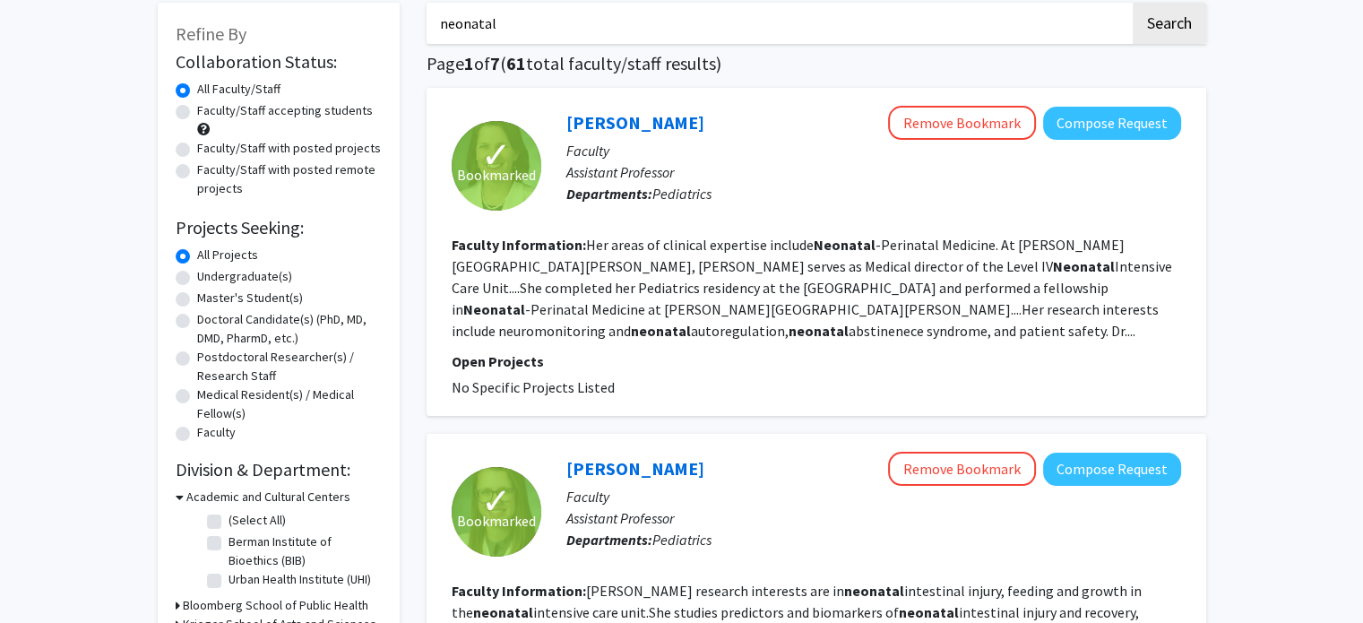
scroll to position [0, 0]
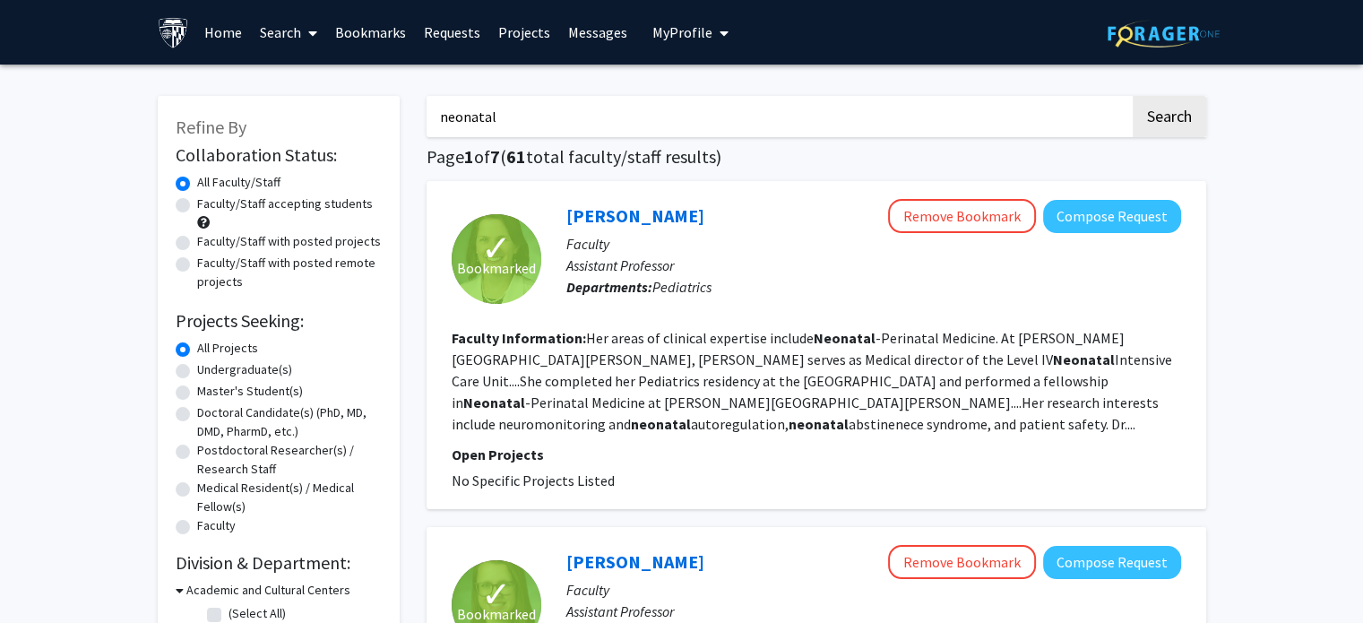
drag, startPoint x: 537, startPoint y: 115, endPoint x: 387, endPoint y: 116, distance: 149.7
type input "abortion"
click at [1133, 96] on button "Search" at bounding box center [1169, 116] width 73 height 41
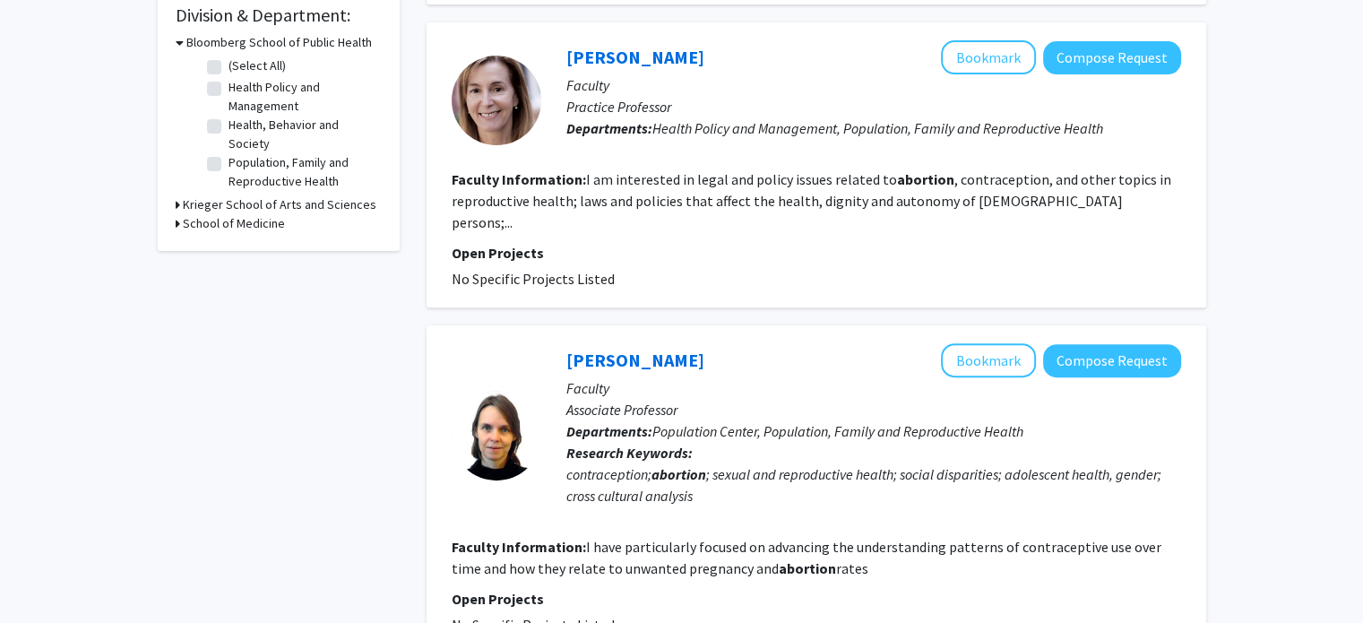
scroll to position [548, 0]
